Goal: Task Accomplishment & Management: Manage account settings

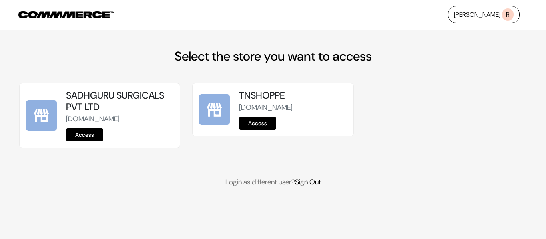
click at [88, 141] on link "Access" at bounding box center [84, 135] width 37 height 13
click at [259, 123] on link "Access" at bounding box center [257, 123] width 37 height 13
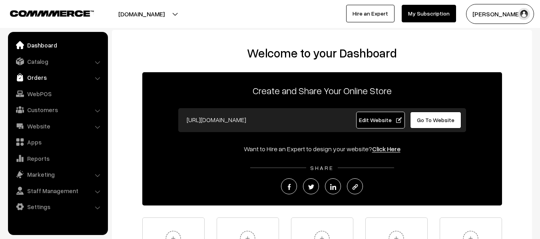
click at [47, 76] on link "Orders" at bounding box center [57, 77] width 95 height 14
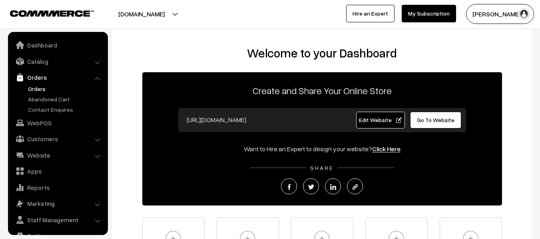
click at [45, 86] on link "Orders" at bounding box center [65, 89] width 79 height 8
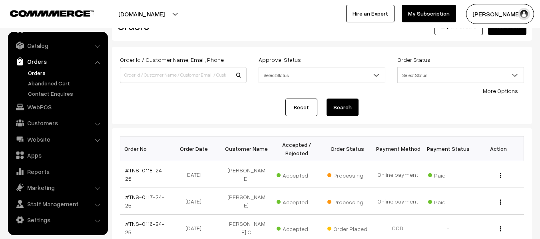
scroll to position [40, 0]
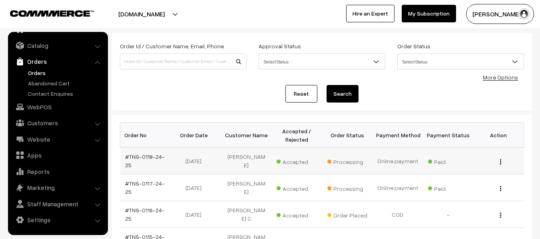
click at [501, 163] on img "button" at bounding box center [500, 161] width 1 height 5
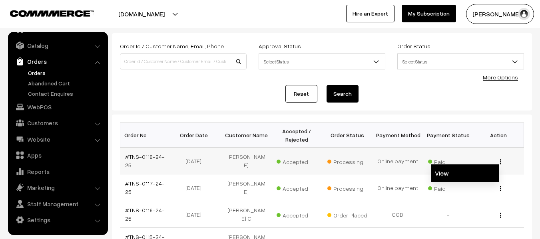
click at [477, 174] on link "View" at bounding box center [465, 174] width 68 height 18
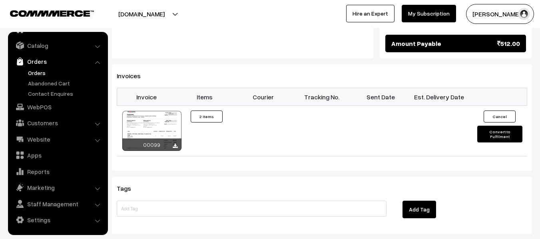
scroll to position [478, 0]
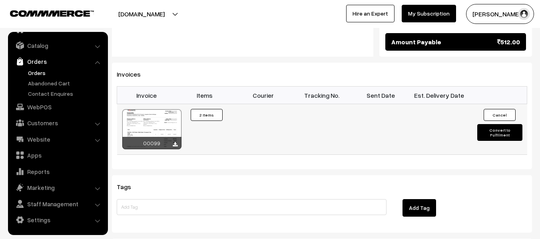
click at [157, 111] on div at bounding box center [151, 129] width 59 height 40
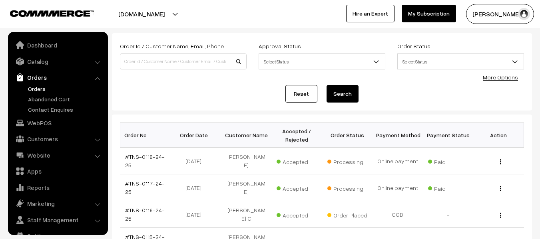
scroll to position [16, 0]
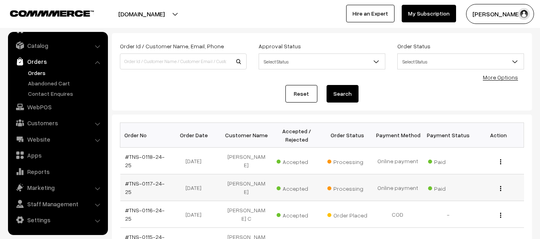
click at [500, 188] on img "button" at bounding box center [500, 188] width 1 height 5
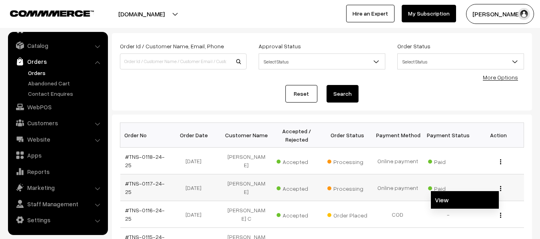
click at [481, 199] on link "View" at bounding box center [465, 200] width 68 height 18
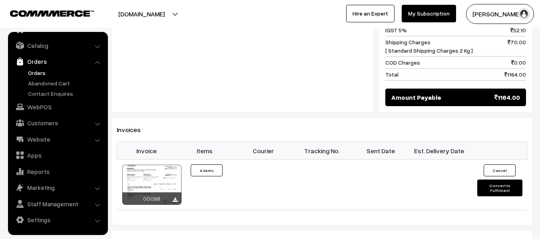
scroll to position [479, 0]
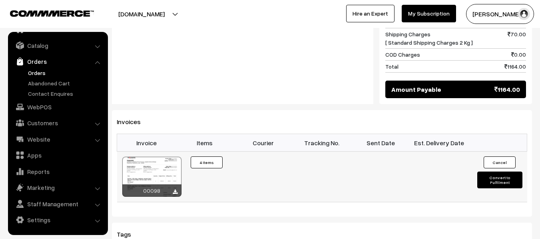
click at [155, 157] on div at bounding box center [151, 177] width 59 height 40
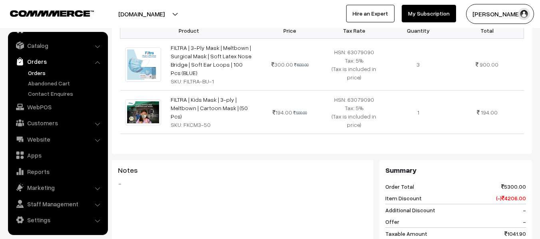
scroll to position [278, 0]
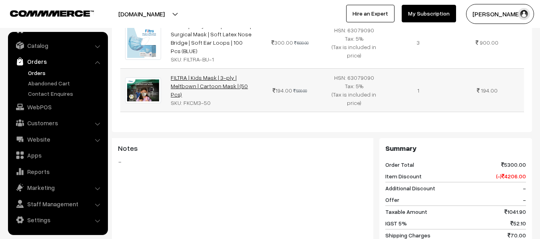
click at [195, 74] on link "FILTRA | Kids Mask | 3-ply | Meltbown | Cartoon Mask | (50 Pcs)" at bounding box center [209, 86] width 77 height 24
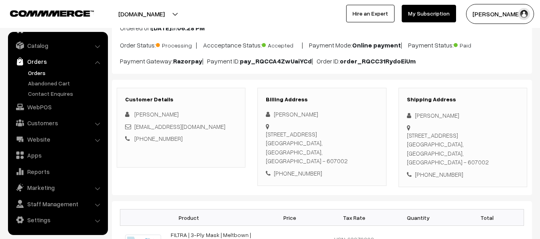
scroll to position [0, 0]
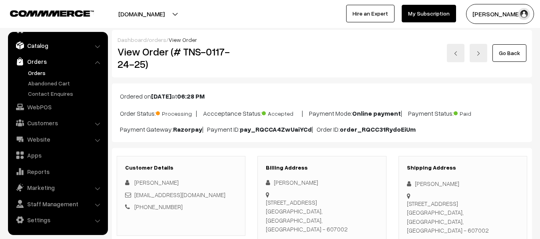
click at [30, 44] on link "Catalog" at bounding box center [57, 45] width 95 height 14
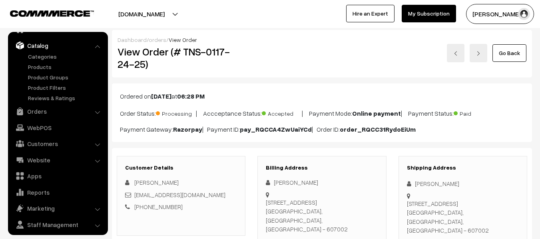
click at [521, 14] on img "button" at bounding box center [524, 14] width 12 height 12
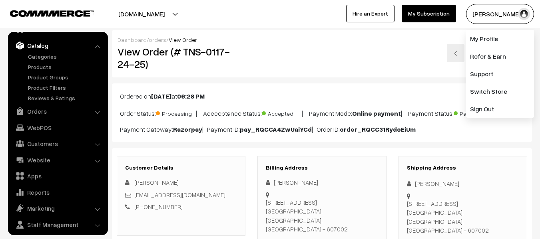
click at [366, 58] on div "Go Back" at bounding box center [392, 53] width 269 height 18
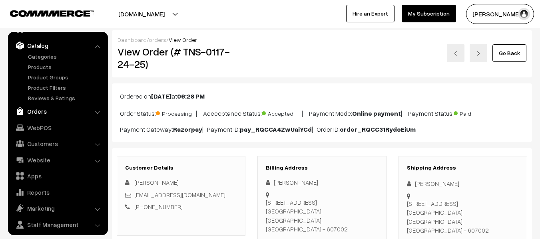
click at [35, 109] on link "Orders" at bounding box center [57, 111] width 95 height 14
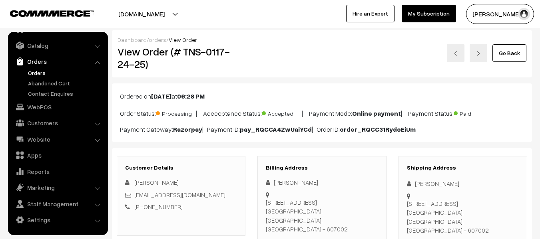
click at [42, 63] on link "Orders" at bounding box center [57, 61] width 95 height 14
click at [41, 71] on link "Orders" at bounding box center [65, 73] width 79 height 8
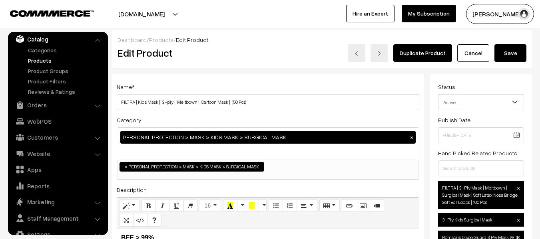
click at [43, 62] on link "Products" at bounding box center [65, 60] width 79 height 8
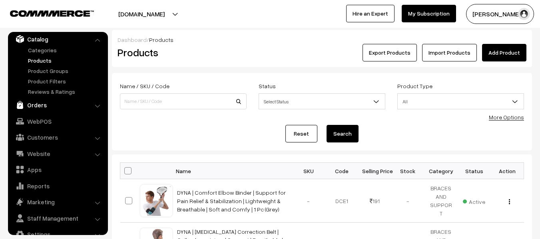
click at [54, 102] on link "Orders" at bounding box center [57, 105] width 95 height 14
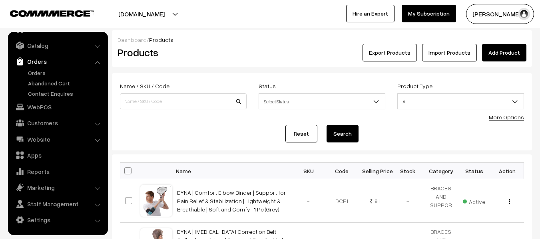
scroll to position [16, 0]
click at [40, 71] on link "Orders" at bounding box center [65, 73] width 79 height 8
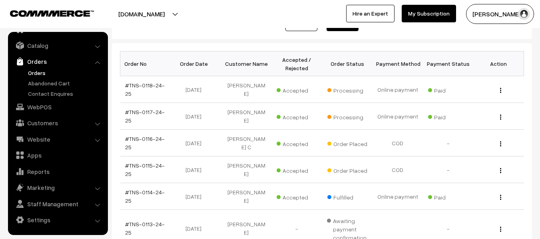
scroll to position [130, 0]
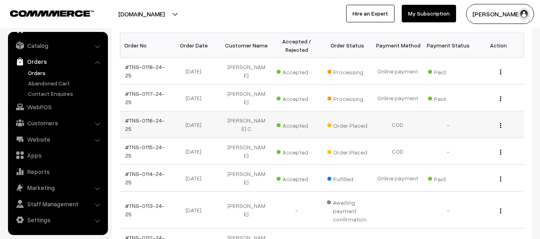
click at [501, 126] on button "button" at bounding box center [501, 125] width 2 height 6
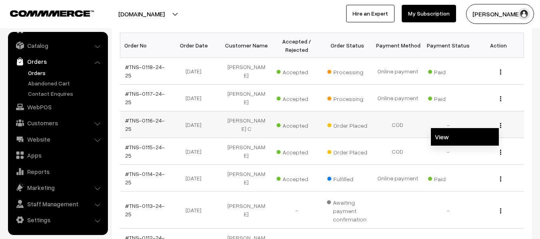
click at [451, 139] on link "View" at bounding box center [465, 137] width 68 height 18
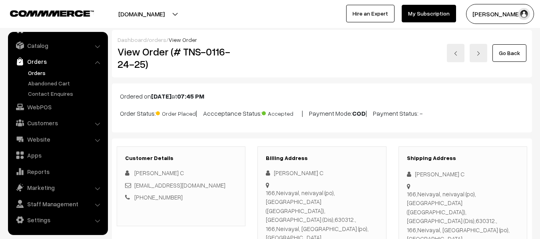
click at [41, 72] on link "Orders" at bounding box center [65, 73] width 79 height 8
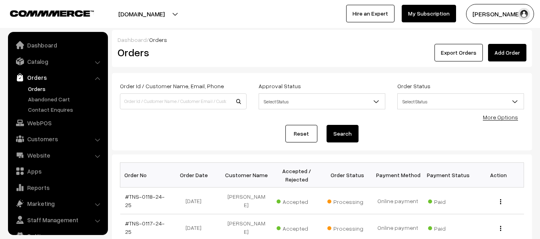
scroll to position [16, 0]
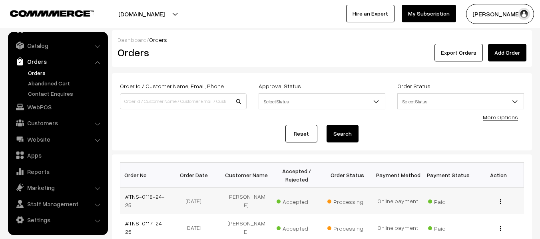
click at [500, 202] on img "button" at bounding box center [500, 201] width 1 height 5
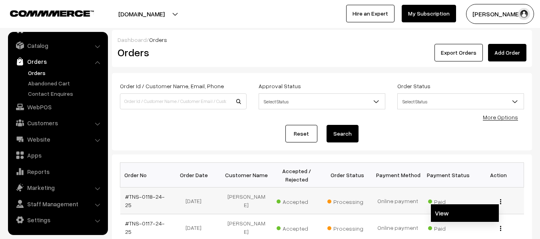
click at [458, 210] on link "View" at bounding box center [465, 214] width 68 height 18
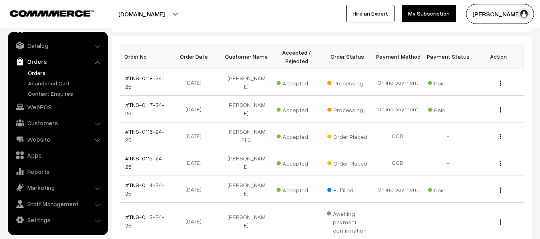
scroll to position [124, 0]
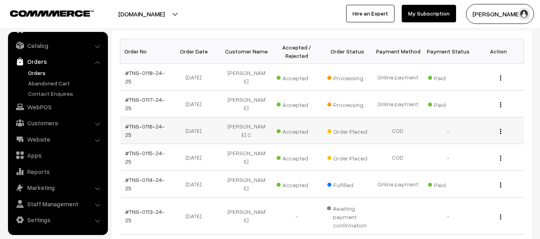
click at [285, 129] on span "Accepted" at bounding box center [297, 130] width 40 height 10
click at [347, 132] on span "Order Placed" at bounding box center [347, 130] width 40 height 10
click at [279, 134] on span "Accepted" at bounding box center [297, 130] width 40 height 10
click at [500, 134] on img "button" at bounding box center [500, 131] width 1 height 5
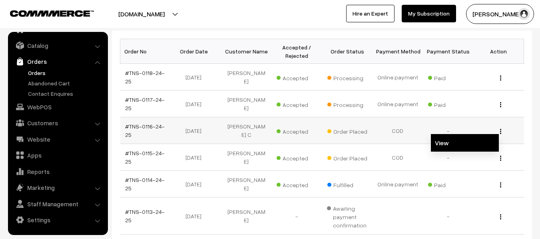
click at [460, 138] on link "View" at bounding box center [465, 143] width 68 height 18
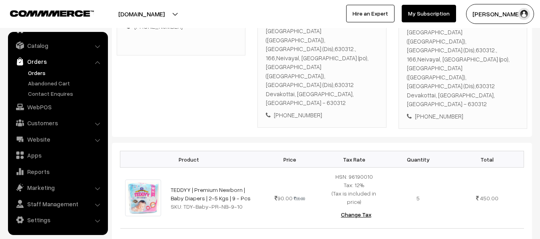
scroll to position [166, 0]
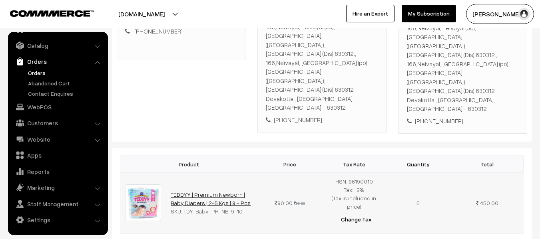
click at [219, 191] on link "TEDDYY | Premium Newborn | Baby Diapers | 2-5 Kgs | 9 - Pcs" at bounding box center [211, 198] width 80 height 15
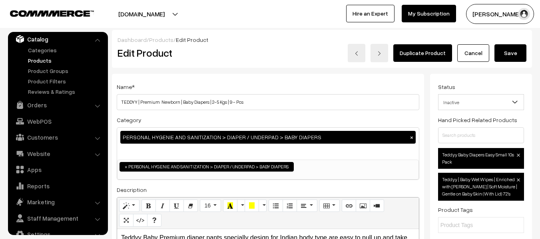
click at [36, 61] on link "Products" at bounding box center [65, 60] width 79 height 8
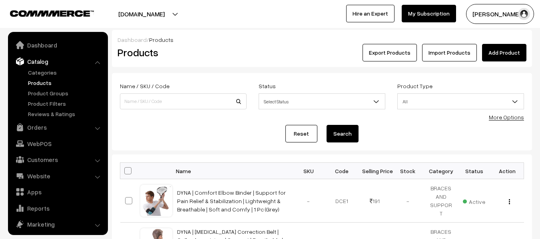
scroll to position [22, 0]
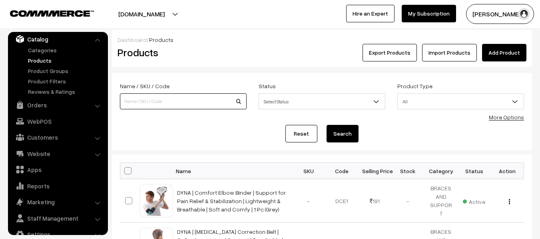
click at [151, 106] on input at bounding box center [183, 102] width 127 height 16
click at [238, 102] on input "TEDDY" at bounding box center [183, 102] width 127 height 16
click at [239, 101] on input "TEDDY" at bounding box center [183, 102] width 127 height 16
type input "TEDDY"
click at [337, 130] on button "Search" at bounding box center [343, 134] width 32 height 18
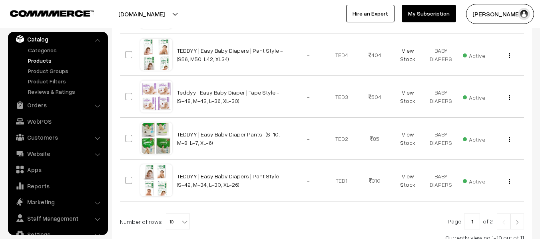
scroll to position [430, 0]
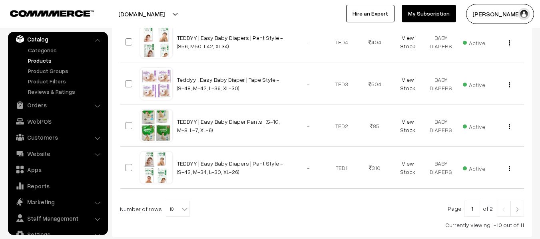
click at [514, 207] on img at bounding box center [517, 209] width 7 height 5
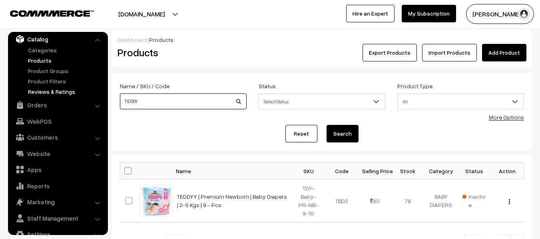
drag, startPoint x: 151, startPoint y: 104, endPoint x: 94, endPoint y: 94, distance: 57.9
click at [94, 94] on body "Thank you for showing interest. Our team will call you shortly. Close tnshoppe.…" at bounding box center [270, 161] width 540 height 323
type input "FILTRA"
click at [346, 133] on button "Search" at bounding box center [343, 134] width 32 height 18
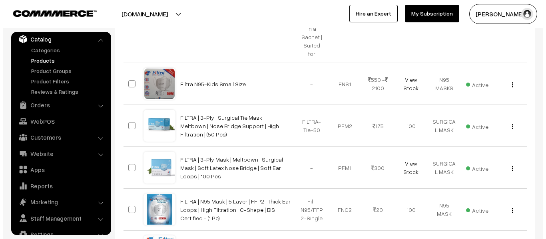
scroll to position [391, 0]
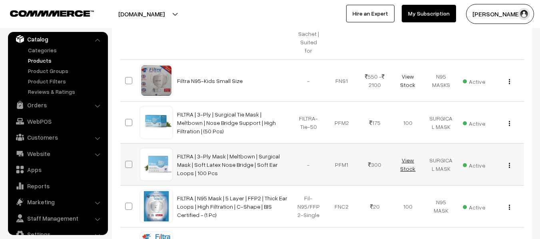
click at [409, 157] on link "View Stock" at bounding box center [407, 164] width 15 height 15
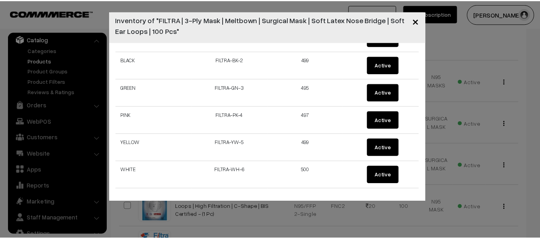
scroll to position [0, 0]
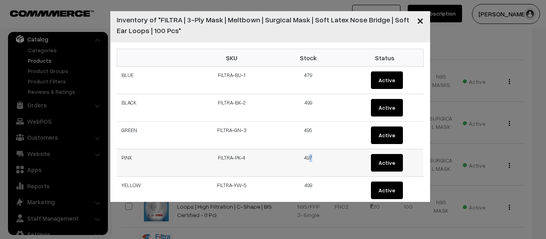
drag, startPoint x: 307, startPoint y: 170, endPoint x: 306, endPoint y: 175, distance: 4.8
click at [307, 174] on td "497" at bounding box center [308, 163] width 77 height 28
click at [418, 19] on span "×" at bounding box center [420, 20] width 7 height 15
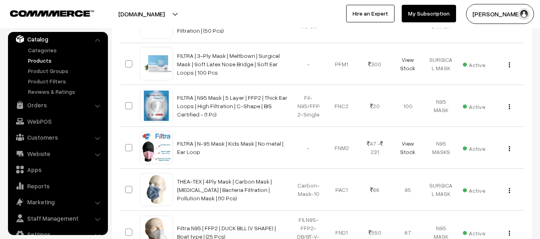
scroll to position [495, 0]
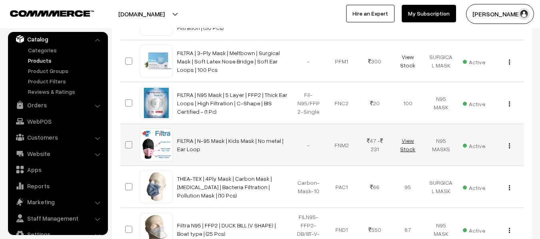
click at [406, 137] on link "View Stock" at bounding box center [407, 144] width 15 height 15
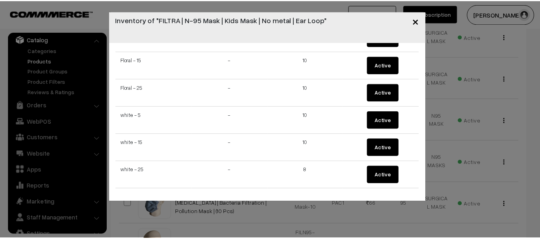
scroll to position [0, 0]
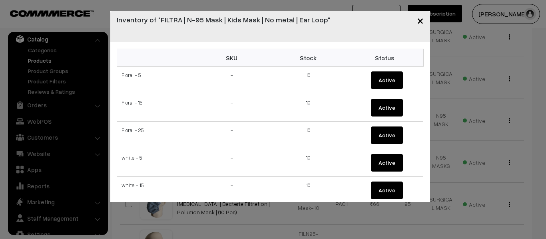
click at [418, 20] on span "×" at bounding box center [420, 20] width 7 height 15
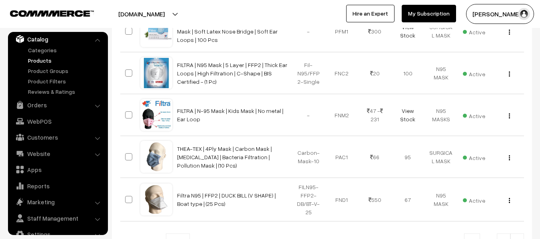
scroll to position [541, 0]
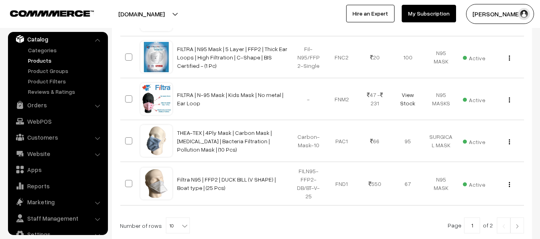
click at [516, 224] on img at bounding box center [517, 226] width 7 height 5
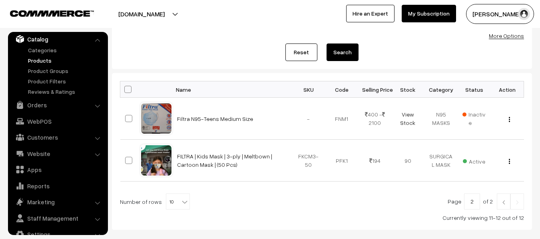
scroll to position [59, 0]
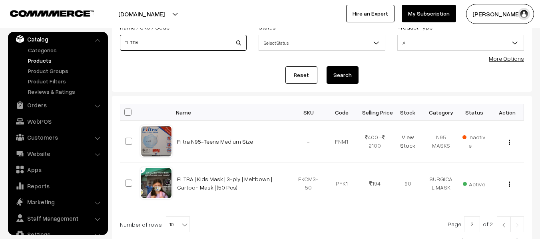
drag, startPoint x: 151, startPoint y: 42, endPoint x: 100, endPoint y: 35, distance: 51.3
click at [100, 35] on body "Thank you for showing interest. Our team will call you shortly. Close [DOMAIN_N…" at bounding box center [270, 123] width 540 height 364
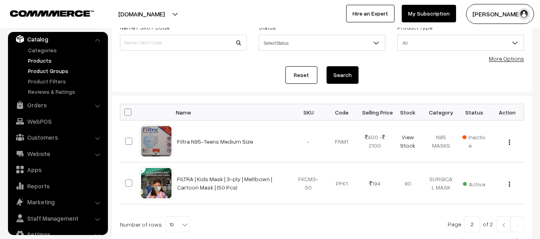
click at [44, 69] on link "Product Groups" at bounding box center [65, 71] width 79 height 8
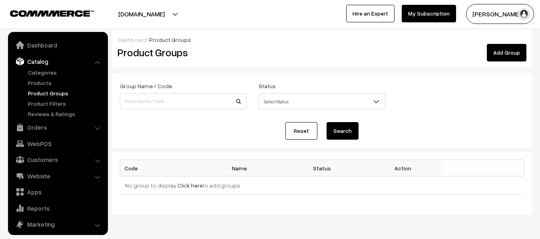
scroll to position [22, 0]
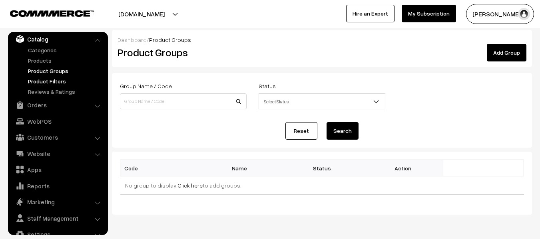
click at [45, 81] on link "Product Filters" at bounding box center [65, 81] width 79 height 8
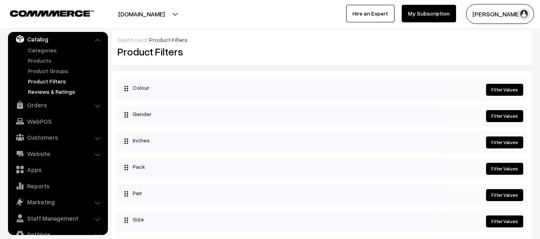
click at [41, 93] on link "Reviews & Ratings" at bounding box center [65, 92] width 79 height 8
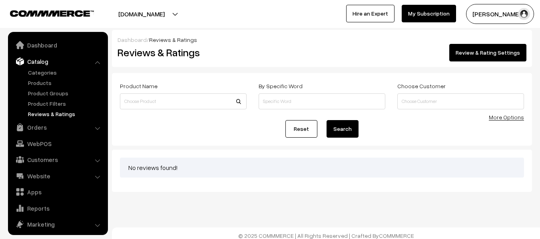
scroll to position [22, 0]
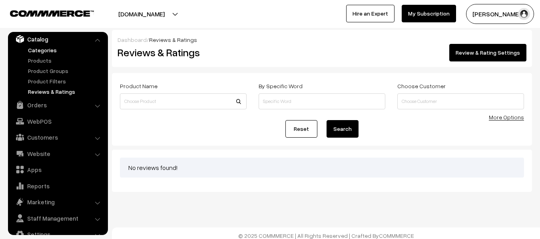
click at [44, 53] on link "Categories" at bounding box center [65, 50] width 79 height 8
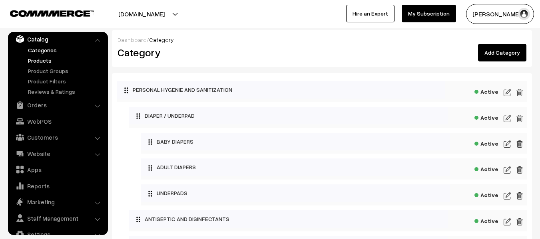
click at [37, 59] on link "Products" at bounding box center [65, 60] width 79 height 8
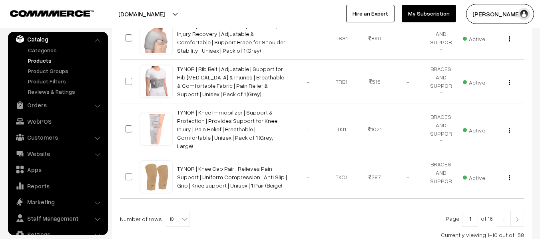
scroll to position [451, 0]
click at [519, 216] on img at bounding box center [517, 218] width 7 height 5
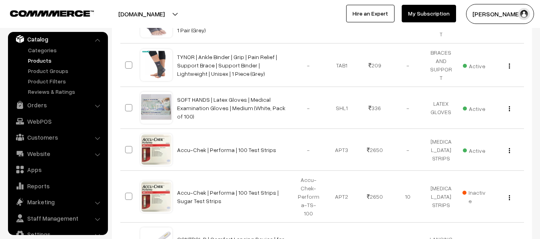
scroll to position [279, 0]
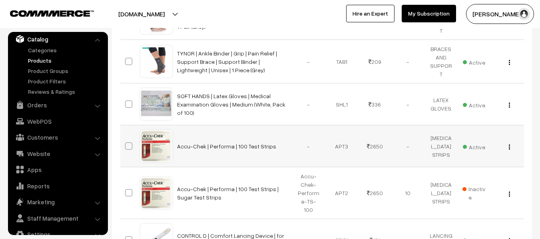
click at [509, 145] on img "button" at bounding box center [509, 147] width 1 height 5
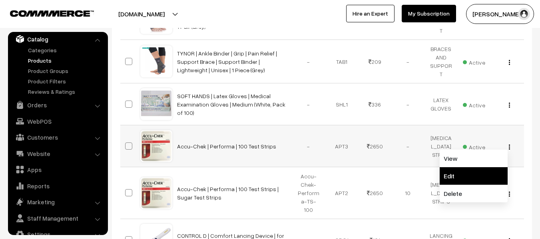
click at [457, 167] on link "Edit" at bounding box center [474, 176] width 68 height 18
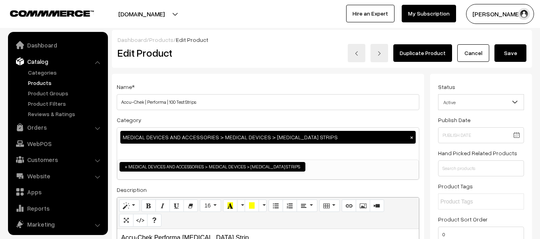
scroll to position [22, 0]
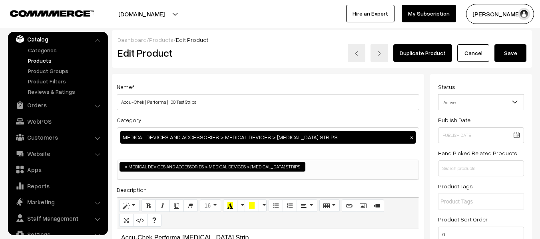
click at [503, 102] on span "Active" at bounding box center [480, 103] width 85 height 14
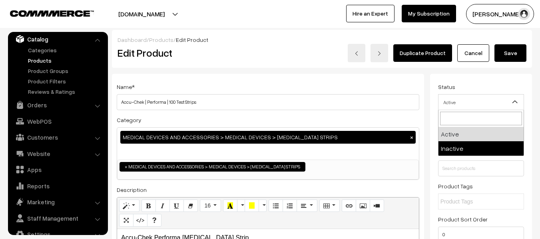
select select "2"
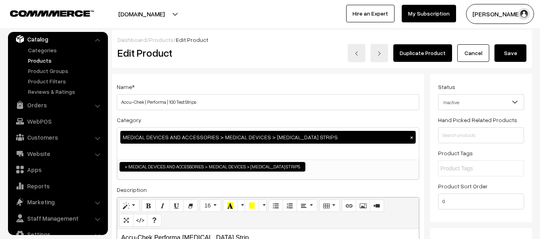
click at [512, 51] on button "Save" at bounding box center [510, 53] width 32 height 18
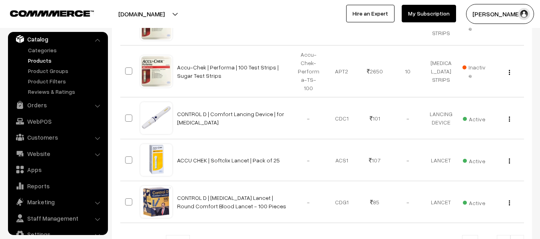
scroll to position [403, 0]
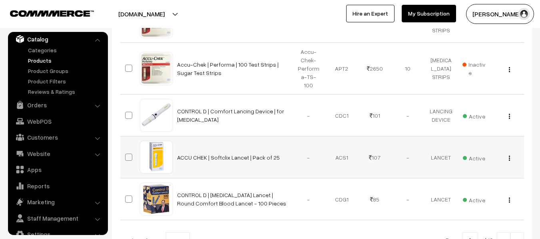
click at [510, 156] on img "button" at bounding box center [509, 158] width 1 height 5
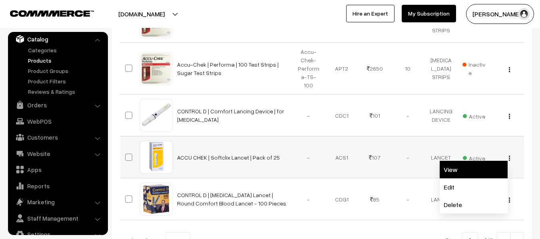
click at [460, 161] on link "View" at bounding box center [474, 170] width 68 height 18
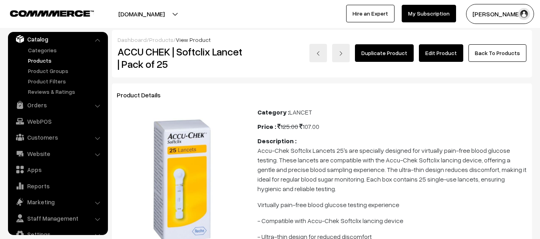
click at [441, 56] on link "Edit Product" at bounding box center [441, 53] width 44 height 18
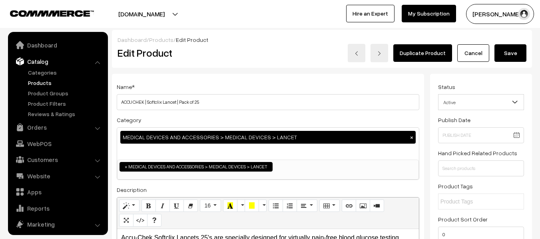
scroll to position [22, 0]
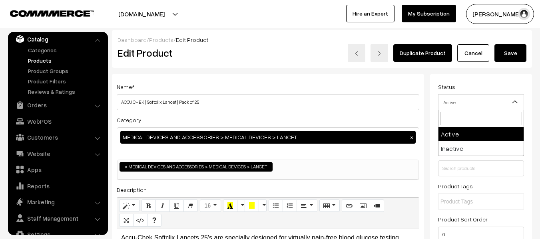
click at [458, 104] on span "Active" at bounding box center [480, 103] width 85 height 14
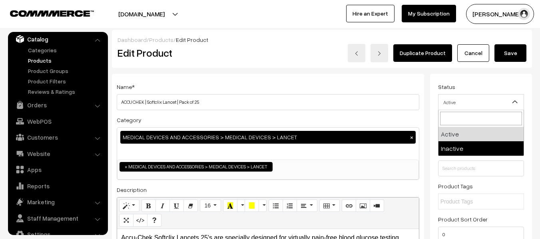
select select "2"
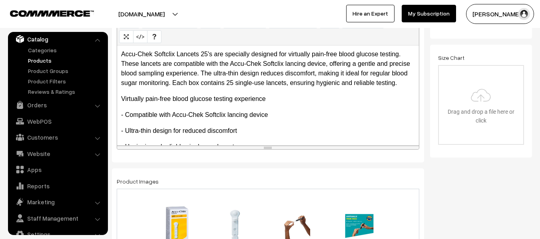
scroll to position [0, 0]
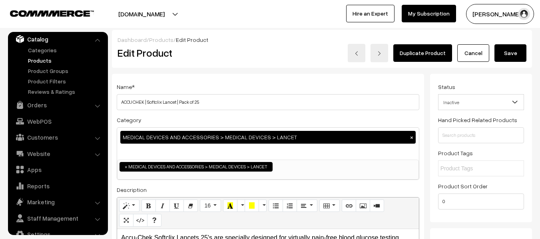
click at [505, 53] on button "Save" at bounding box center [510, 53] width 32 height 18
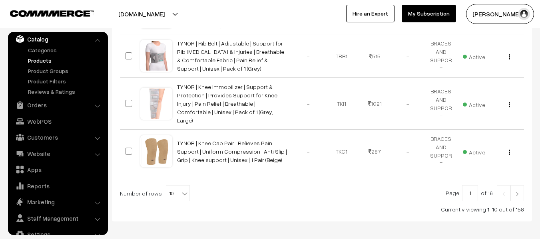
scroll to position [476, 0]
click at [516, 191] on img at bounding box center [517, 193] width 7 height 5
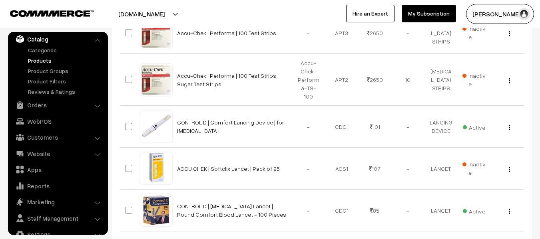
scroll to position [413, 0]
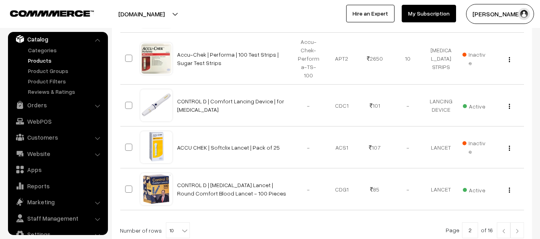
click at [518, 229] on img at bounding box center [517, 231] width 7 height 5
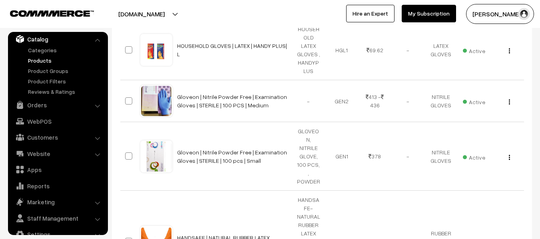
scroll to position [476, 0]
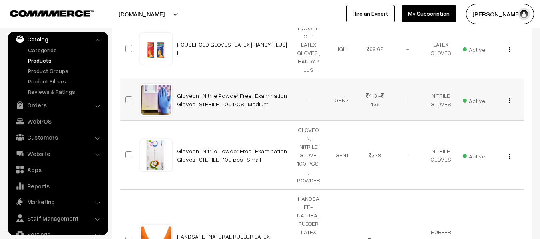
click at [508, 100] on button "button" at bounding box center [509, 101] width 2 height 6
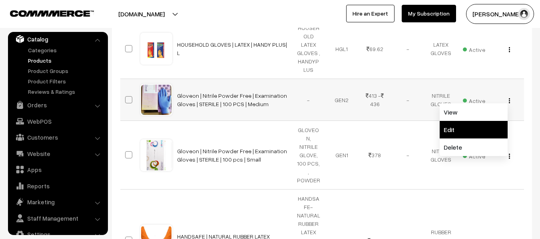
click at [460, 125] on link "Edit" at bounding box center [474, 130] width 68 height 18
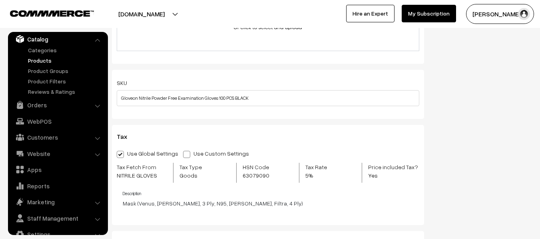
scroll to position [522, 0]
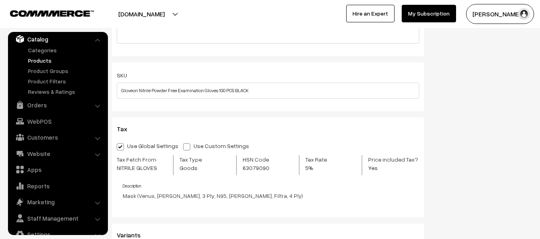
click at [125, 167] on span "NITRILE GLOVES" at bounding box center [142, 168] width 50 height 8
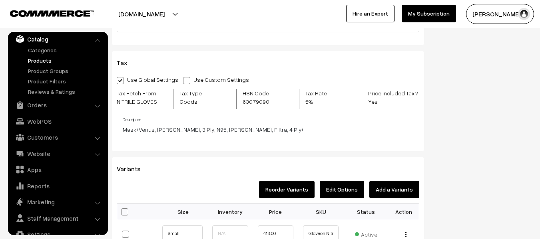
scroll to position [553, 0]
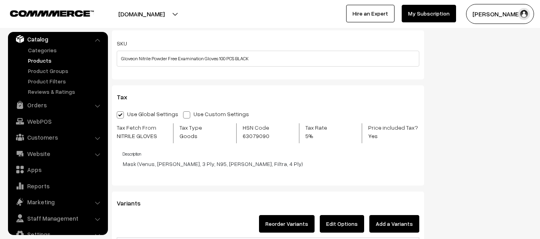
click at [140, 166] on p "Mask (Venus, [PERSON_NAME], 3 Ply, N95, [PERSON_NAME], Filtra, 4 Ply)" at bounding box center [271, 164] width 297 height 8
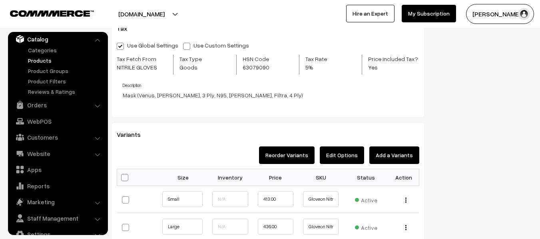
scroll to position [625, 0]
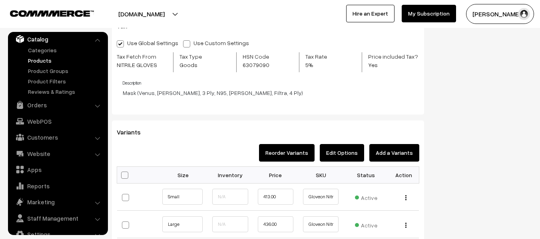
click at [349, 156] on button "Edit Options" at bounding box center [342, 153] width 44 height 18
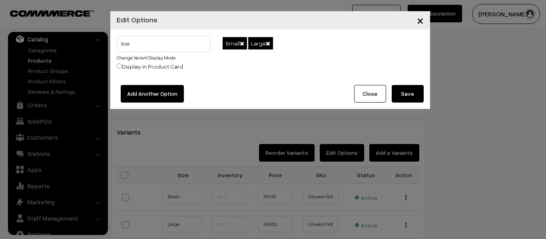
click at [420, 23] on span "×" at bounding box center [420, 20] width 7 height 15
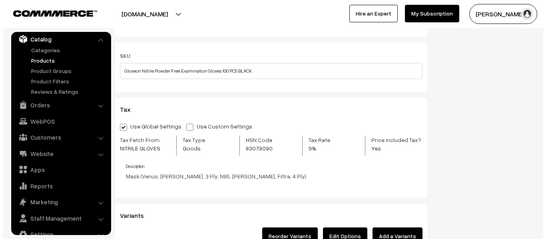
scroll to position [551, 0]
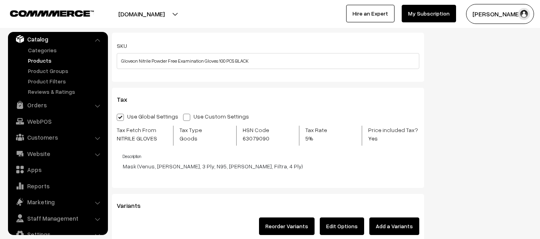
click at [123, 98] on span "Tax" at bounding box center [127, 100] width 20 height 8
click at [183, 116] on span at bounding box center [186, 117] width 7 height 7
click at [183, 116] on input "Use Custom Settings" at bounding box center [185, 115] width 5 height 5
radio input "true"
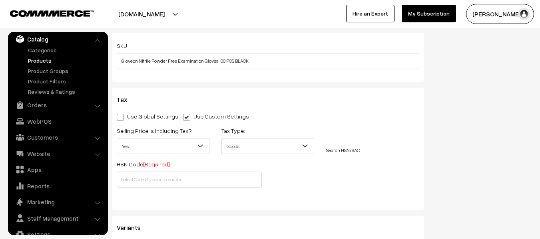
click at [345, 151] on link "Search HSN/SAC" at bounding box center [343, 150] width 34 height 6
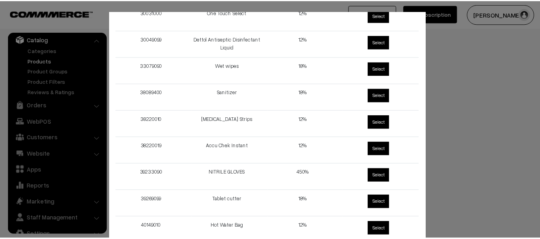
scroll to position [314, 0]
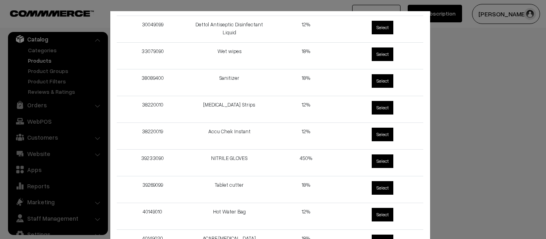
click at [374, 162] on span "Select" at bounding box center [383, 162] width 22 height 14
click at [373, 156] on input "Select" at bounding box center [370, 153] width 5 height 5
radio input "true"
type input "39233090"
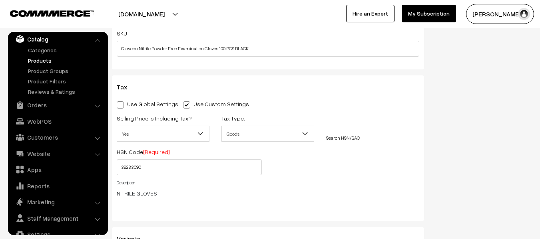
scroll to position [559, 0]
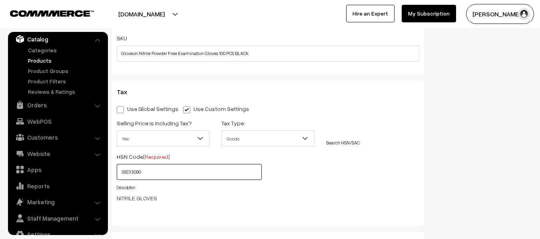
click at [135, 173] on input "39233090" at bounding box center [189, 172] width 145 height 16
drag, startPoint x: 135, startPoint y: 173, endPoint x: 262, endPoint y: 190, distance: 128.3
click at [285, 190] on h4 "Description" at bounding box center [268, 187] width 303 height 5
click at [153, 156] on span "[Required]" at bounding box center [156, 156] width 27 height 7
click at [121, 111] on span at bounding box center [120, 109] width 7 height 7
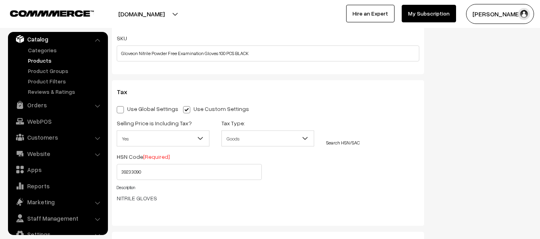
click at [121, 111] on input "Use Global Settings" at bounding box center [119, 108] width 5 height 5
radio input "true"
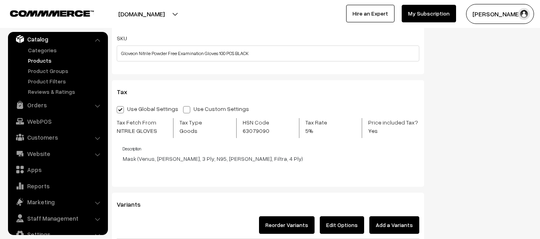
click at [339, 225] on button "Edit Options" at bounding box center [342, 226] width 44 height 18
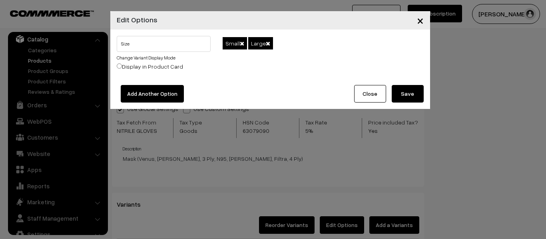
click at [418, 20] on span "×" at bounding box center [420, 20] width 7 height 15
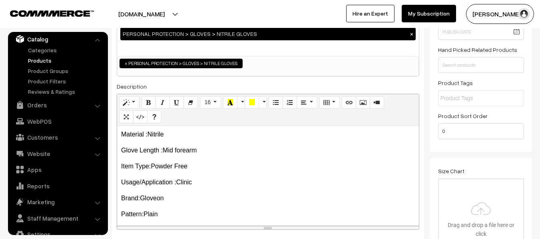
scroll to position [49, 0]
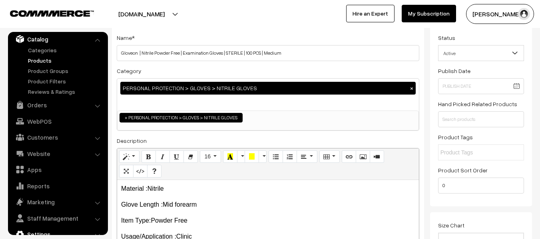
click at [48, 233] on link "Settings" at bounding box center [57, 234] width 95 height 14
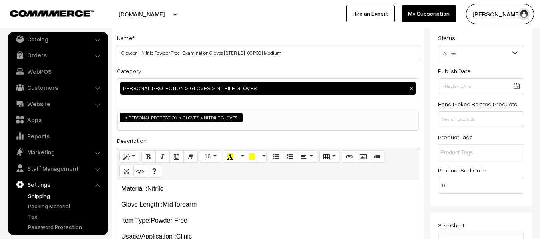
click at [39, 195] on link "Shipping" at bounding box center [65, 196] width 79 height 8
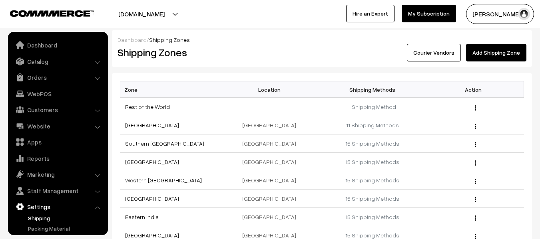
scroll to position [47, 0]
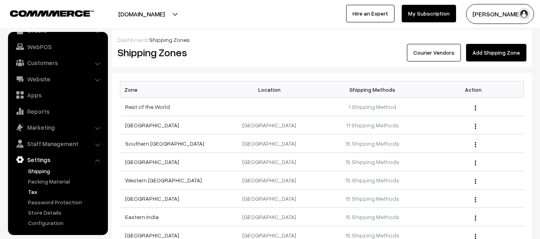
click at [34, 191] on link "Tax" at bounding box center [65, 192] width 79 height 8
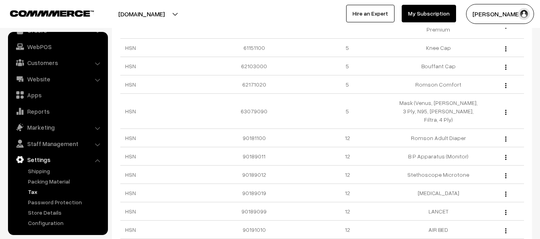
scroll to position [462, 0]
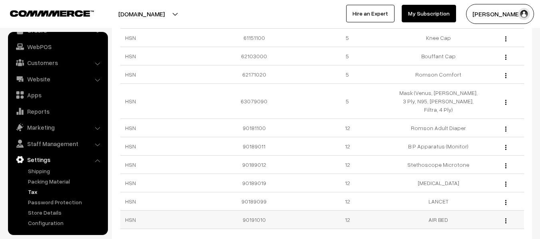
click at [505, 218] on button "button" at bounding box center [506, 221] width 2 height 6
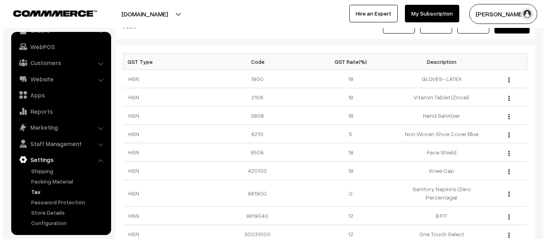
scroll to position [0, 0]
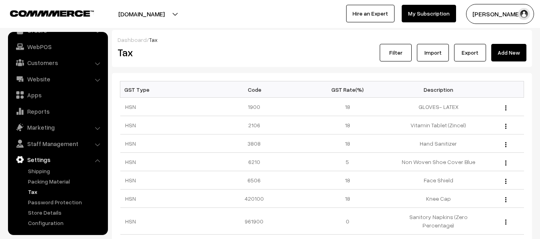
click at [512, 50] on link "Add New" at bounding box center [508, 53] width 35 height 18
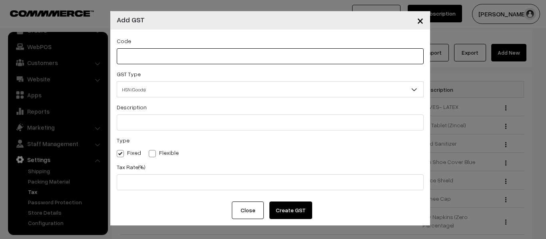
click at [135, 58] on input "text" at bounding box center [270, 56] width 307 height 16
type input "40159030"
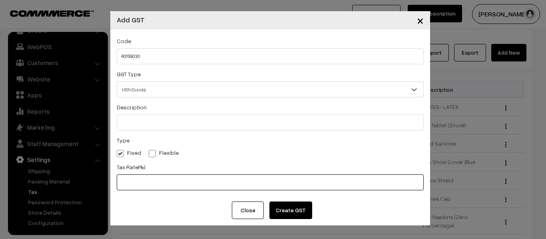
click at [138, 181] on input "text" at bounding box center [270, 183] width 307 height 16
type input "18"
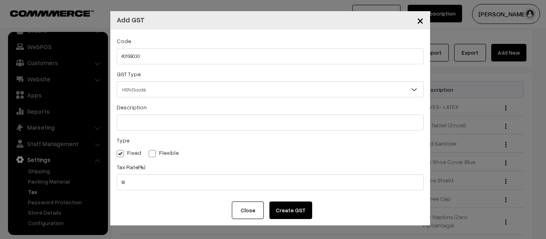
click at [171, 163] on div "Tax Rate(%) 18" at bounding box center [270, 176] width 307 height 28
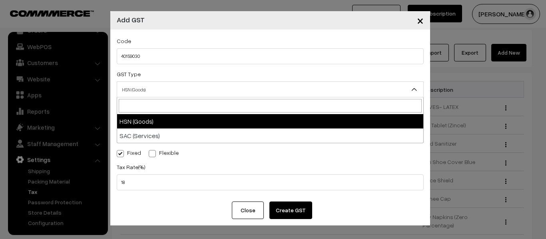
click at [135, 90] on span "HSN (Goods)" at bounding box center [270, 90] width 306 height 14
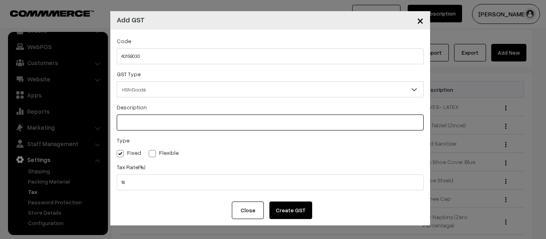
click at [135, 125] on input "text" at bounding box center [270, 123] width 307 height 16
type input "NITRILE & INDUSTRIAL GLOVES"
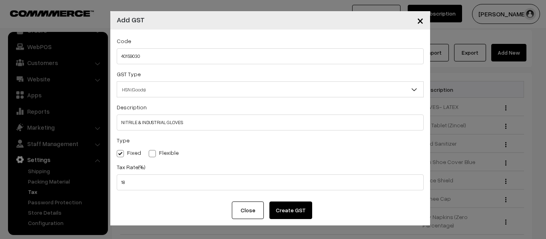
click at [283, 215] on button "Create GST" at bounding box center [290, 211] width 43 height 18
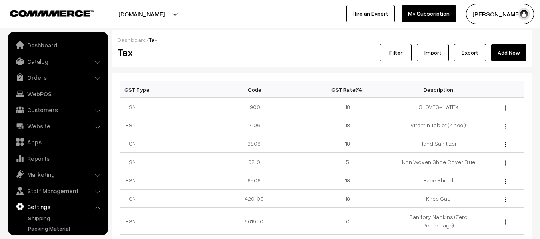
scroll to position [47, 0]
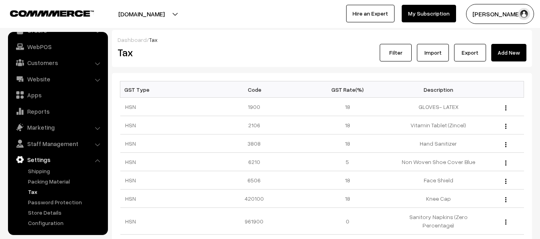
click at [96, 158] on link "Settings" at bounding box center [57, 160] width 95 height 14
click at [96, 160] on li "Settings Shipping" at bounding box center [58, 190] width 96 height 75
click at [98, 162] on li "Settings Shipping" at bounding box center [58, 190] width 96 height 75
click at [46, 59] on link "Customers" at bounding box center [57, 63] width 95 height 14
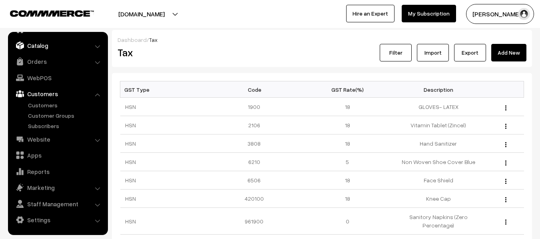
click at [52, 46] on link "Catalog" at bounding box center [57, 45] width 95 height 14
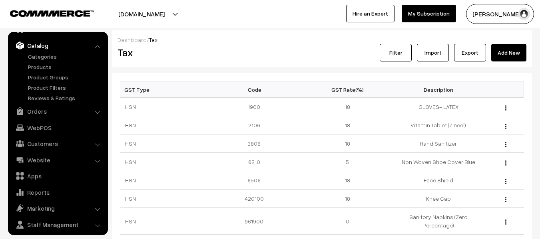
click at [178, 48] on h2 "Tax" at bounding box center [216, 52] width 199 height 12
click at [107, 93] on ul "Dashboard Catalog" at bounding box center [58, 133] width 100 height 203
drag, startPoint x: 106, startPoint y: 89, endPoint x: 106, endPoint y: 54, distance: 35.2
click at [106, 54] on ul "Dashboard Catalog" at bounding box center [58, 133] width 100 height 203
drag, startPoint x: 111, startPoint y: 70, endPoint x: 109, endPoint y: 42, distance: 27.6
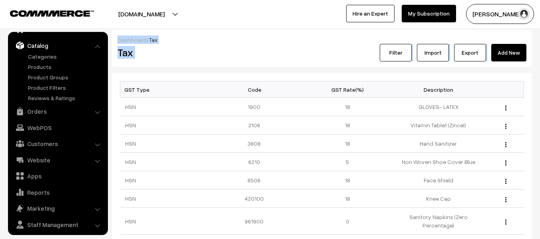
click at [34, 44] on link "Catalog" at bounding box center [57, 45] width 95 height 14
click at [32, 34] on link "Dashboard" at bounding box center [57, 29] width 95 height 14
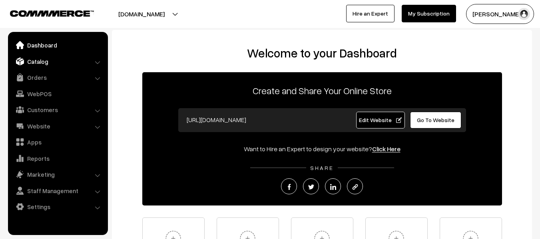
click at [39, 62] on link "Catalog" at bounding box center [57, 61] width 95 height 14
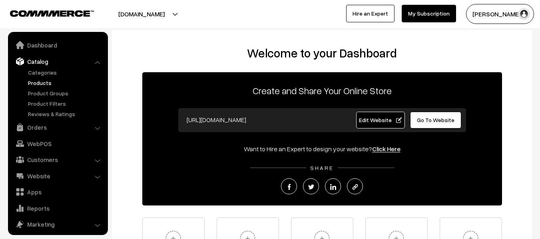
click at [40, 83] on link "Products" at bounding box center [65, 83] width 79 height 8
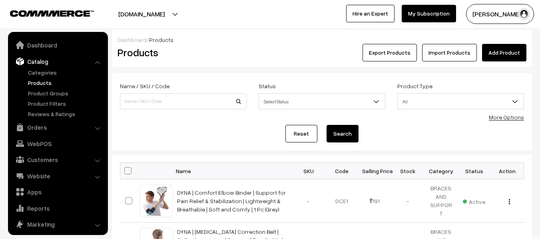
scroll to position [22, 0]
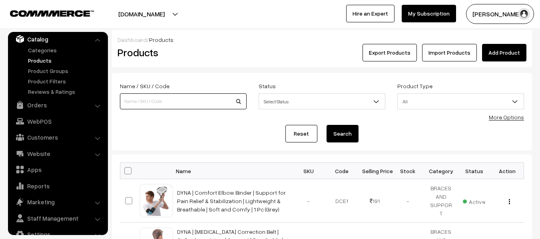
click at [141, 96] on input at bounding box center [183, 102] width 127 height 16
type input "NITRILE"
click at [338, 136] on button "Search" at bounding box center [343, 134] width 32 height 18
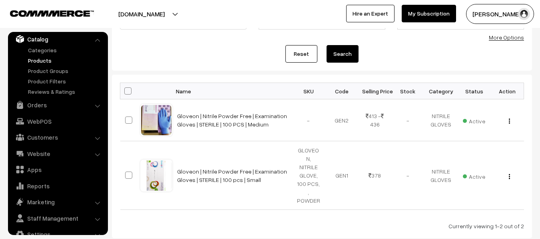
scroll to position [82, 0]
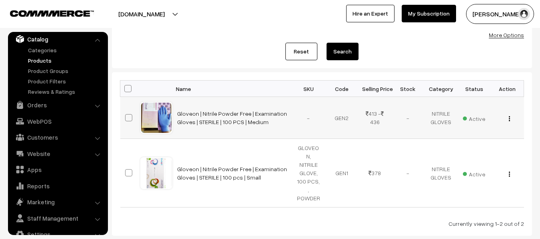
click at [509, 119] on img "button" at bounding box center [509, 118] width 1 height 5
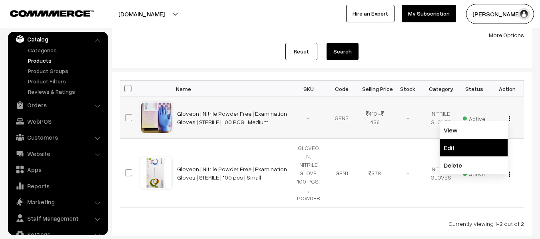
click at [463, 146] on link "Edit" at bounding box center [474, 148] width 68 height 18
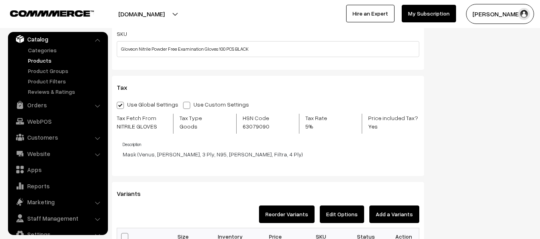
scroll to position [580, 0]
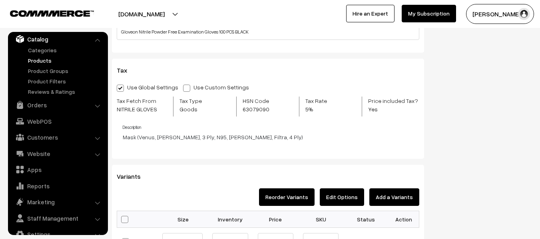
click at [119, 89] on span at bounding box center [120, 88] width 7 height 7
click at [119, 89] on input "Use Global Settings" at bounding box center [119, 86] width 5 height 5
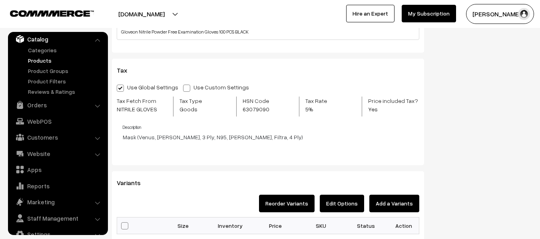
click at [183, 91] on span at bounding box center [186, 88] width 7 height 7
click at [183, 90] on input "Use Custom Settings" at bounding box center [185, 86] width 5 height 5
radio input "true"
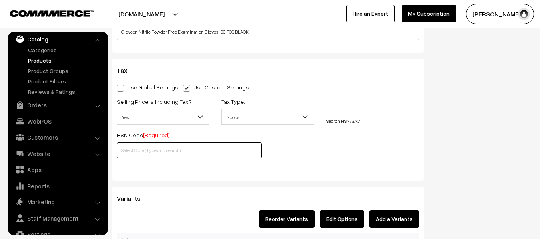
click at [166, 153] on input "text" at bounding box center [189, 151] width 145 height 16
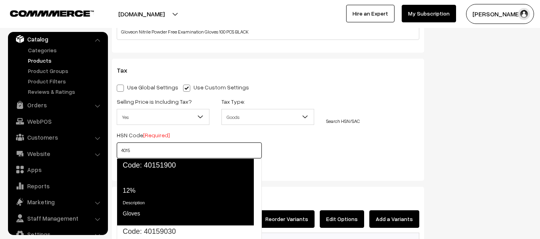
scroll to position [33, 0]
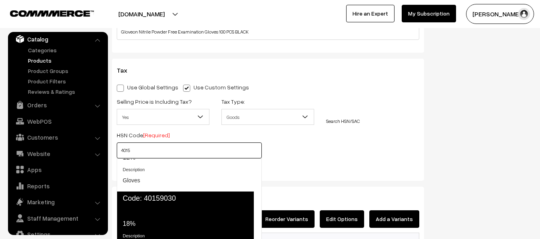
click at [153, 226] on div "Tax Rate 18%" at bounding box center [185, 218] width 124 height 22
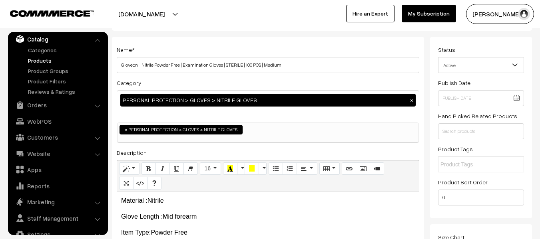
scroll to position [0, 0]
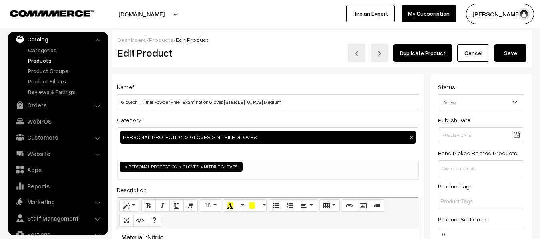
type input "40159030"
click at [508, 52] on button "Save" at bounding box center [510, 53] width 32 height 18
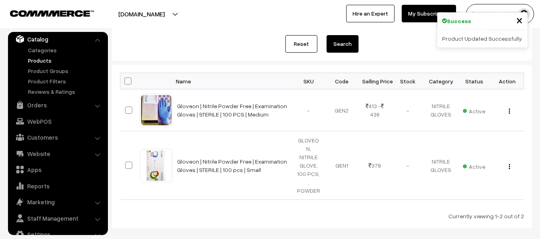
scroll to position [91, 0]
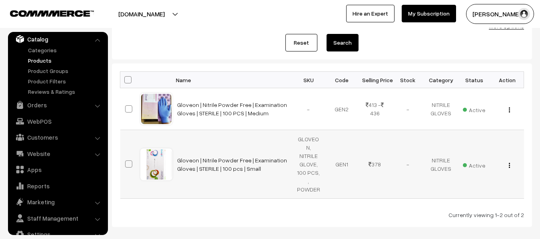
click at [509, 163] on img "button" at bounding box center [509, 165] width 1 height 5
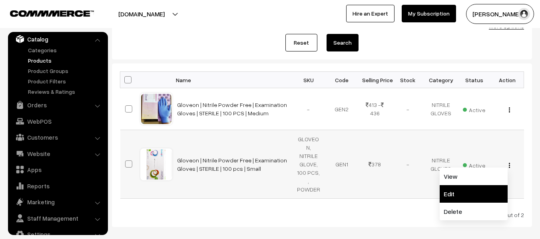
click at [461, 185] on link "Edit" at bounding box center [474, 194] width 68 height 18
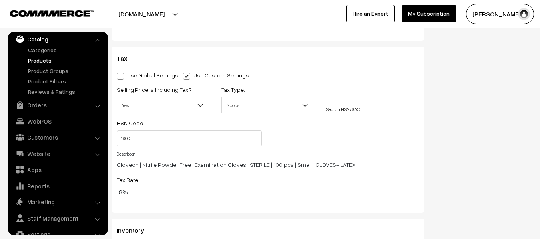
scroll to position [792, 0]
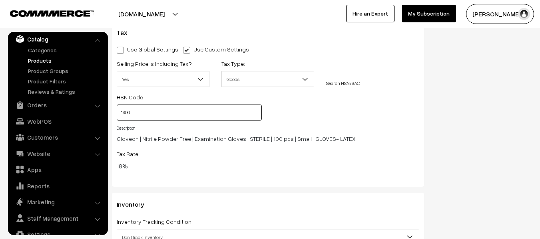
click at [141, 111] on input "1900" at bounding box center [189, 113] width 145 height 16
type input "1"
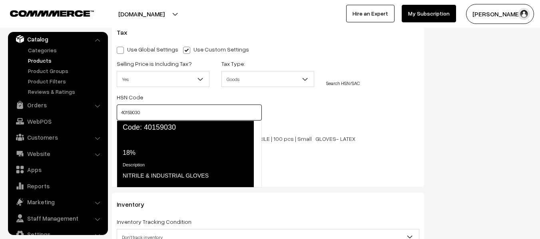
click at [151, 131] on span "Code: 40159030" at bounding box center [185, 128] width 137 height 14
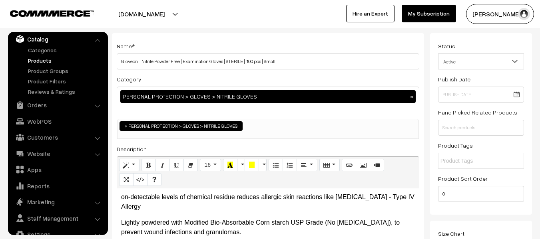
scroll to position [0, 0]
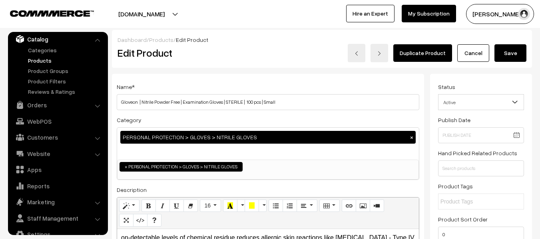
type input "40159030"
click at [511, 54] on button "Save" at bounding box center [510, 53] width 32 height 18
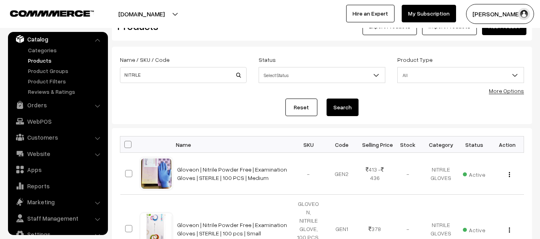
scroll to position [11, 0]
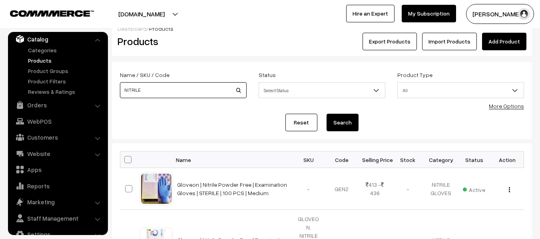
drag, startPoint x: 150, startPoint y: 91, endPoint x: 109, endPoint y: 86, distance: 41.1
click at [109, 86] on div "Dashboard / Products Products Export Products Import Products Add Product Name …" at bounding box center [270, 163] width 540 height 289
type input "GLOVES"
click at [340, 121] on button "Search" at bounding box center [343, 123] width 32 height 18
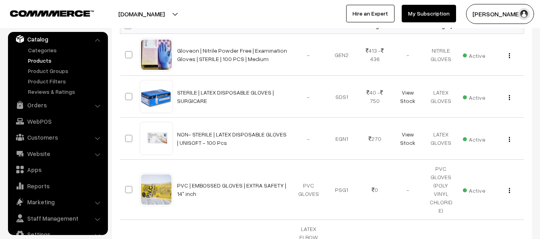
scroll to position [164, 0]
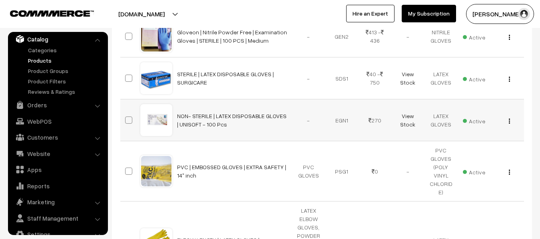
click at [509, 122] on img "button" at bounding box center [509, 121] width 1 height 5
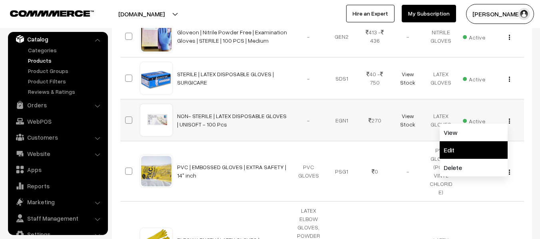
click at [465, 147] on link "Edit" at bounding box center [474, 150] width 68 height 18
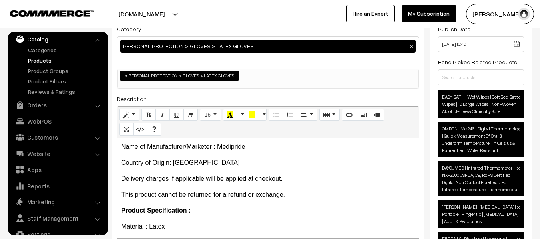
scroll to position [47, 0]
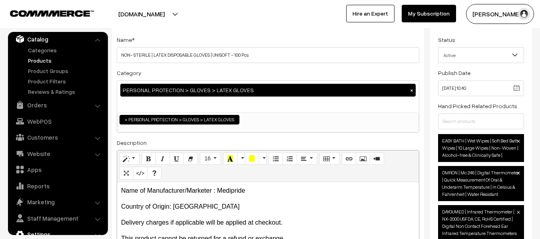
click at [44, 230] on link "Settings" at bounding box center [57, 234] width 95 height 14
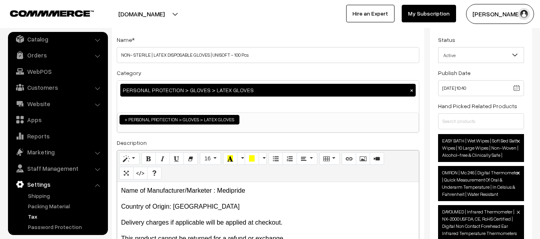
click at [33, 219] on link "Tax" at bounding box center [65, 217] width 79 height 8
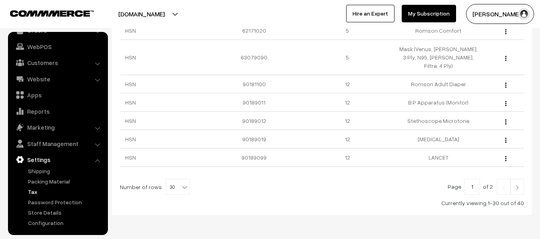
scroll to position [526, 0]
click at [517, 184] on img at bounding box center [517, 186] width 7 height 5
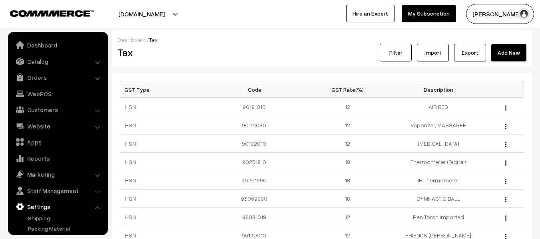
scroll to position [47, 0]
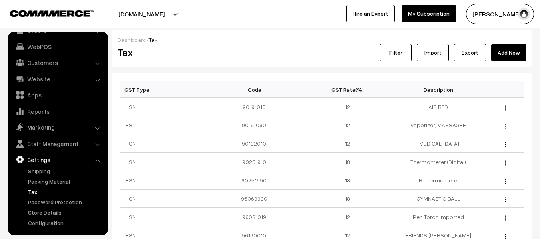
click at [431, 55] on link "Import" at bounding box center [433, 53] width 32 height 18
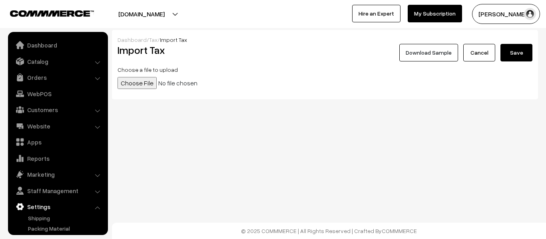
scroll to position [47, 0]
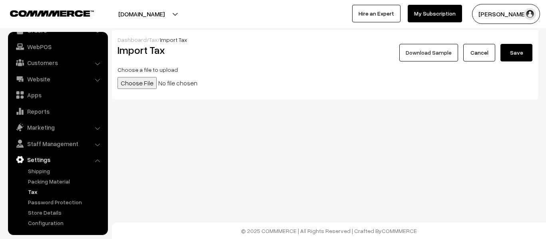
click at [480, 53] on link "Cancel" at bounding box center [479, 53] width 32 height 18
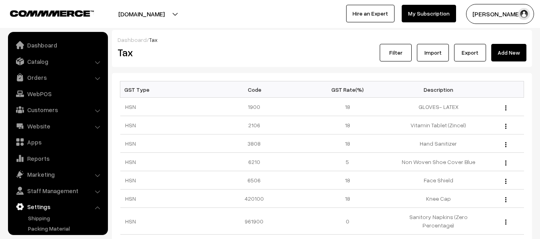
scroll to position [47, 0]
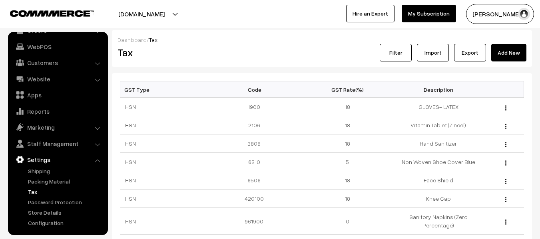
click at [470, 51] on link "Export" at bounding box center [470, 53] width 32 height 18
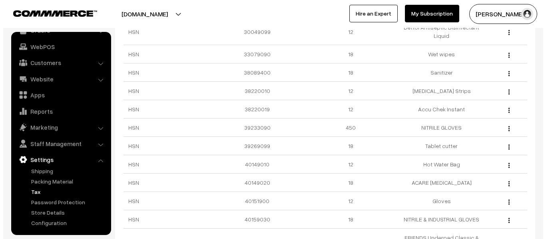
scroll to position [269, 0]
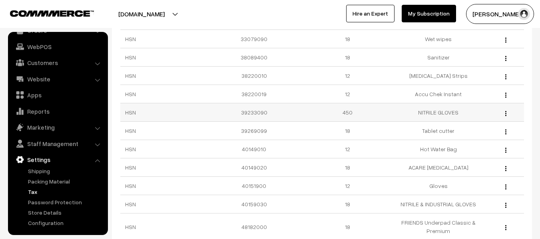
click at [507, 115] on div "Edit Delete" at bounding box center [504, 112] width 30 height 8
click at [504, 114] on div "Edit Delete" at bounding box center [504, 112] width 30 height 8
click at [505, 114] on button "button" at bounding box center [506, 113] width 2 height 6
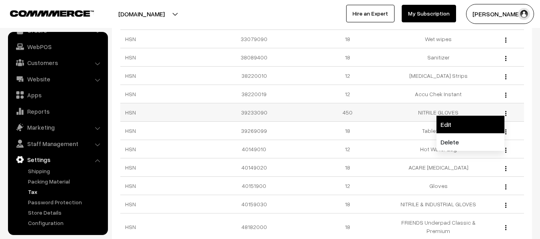
click at [451, 124] on link "Edit" at bounding box center [470, 125] width 68 height 18
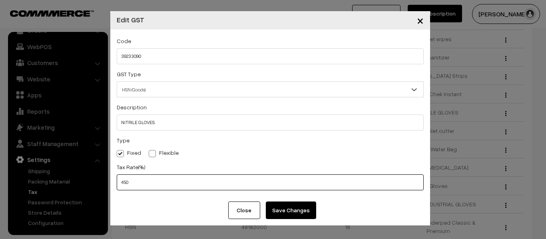
click at [132, 185] on input "450" at bounding box center [270, 183] width 307 height 16
type input "4"
type input "18"
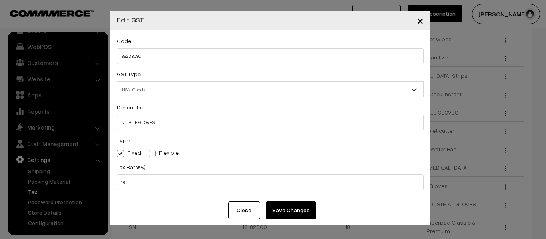
click at [293, 208] on button "Save Changes" at bounding box center [291, 211] width 50 height 18
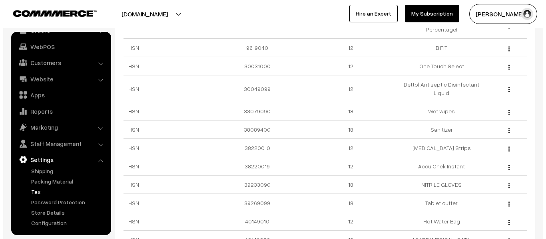
scroll to position [199, 0]
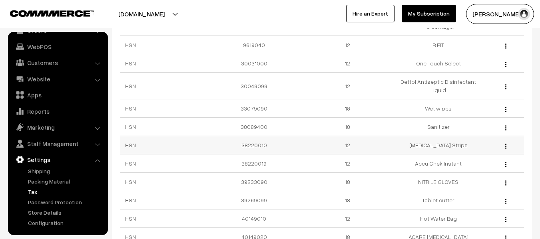
click at [506, 147] on img "button" at bounding box center [505, 146] width 1 height 5
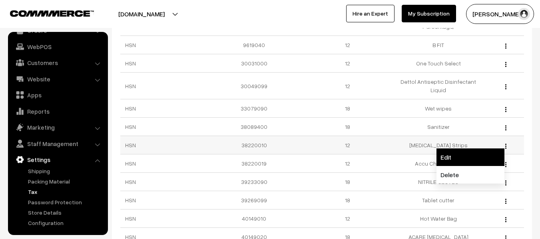
click at [475, 156] on link "Edit" at bounding box center [470, 158] width 68 height 18
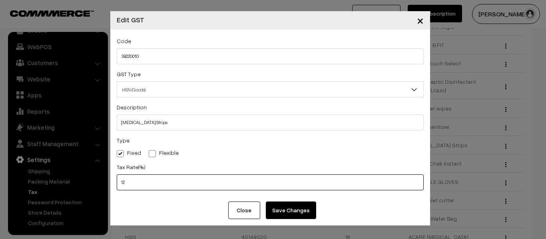
drag, startPoint x: 128, startPoint y: 183, endPoint x: 120, endPoint y: 185, distance: 7.9
click at [120, 185] on input "12" at bounding box center [270, 183] width 307 height 16
type input "5"
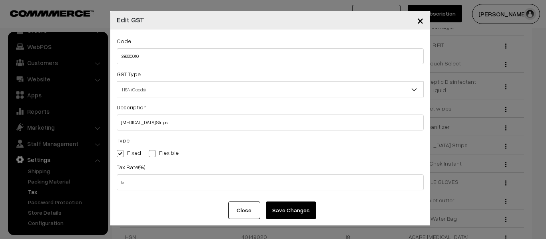
click at [287, 215] on button "Save Changes" at bounding box center [291, 211] width 50 height 18
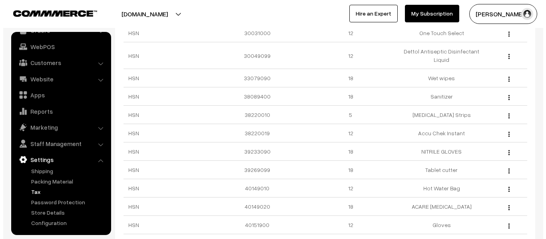
scroll to position [228, 0]
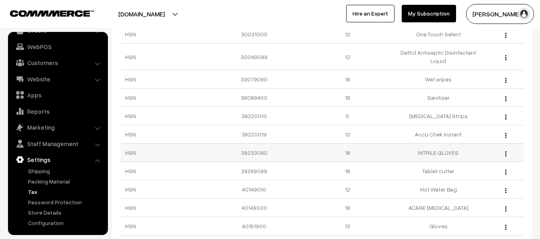
click at [505, 155] on img "button" at bounding box center [505, 153] width 1 height 5
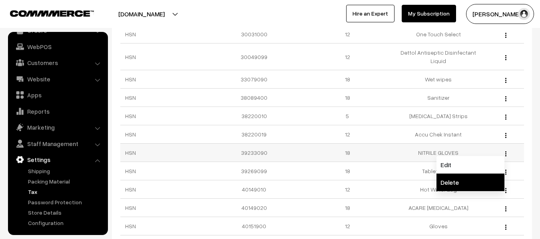
click at [468, 179] on link "Delete" at bounding box center [470, 183] width 68 height 18
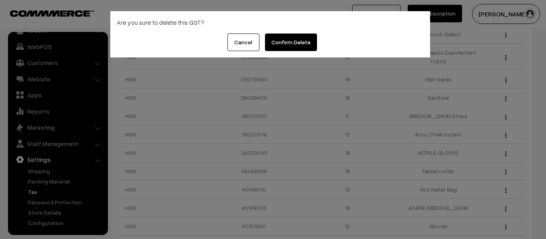
drag, startPoint x: 287, startPoint y: 41, endPoint x: 292, endPoint y: 83, distance: 42.2
click at [290, 79] on div "Are you sure to delete this GST? Cancel Confirm Delete" at bounding box center [273, 119] width 546 height 239
click at [293, 42] on button "Confirm Delete" at bounding box center [291, 43] width 52 height 18
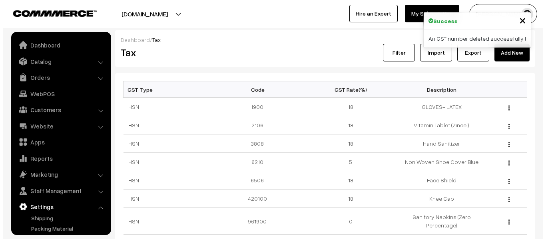
scroll to position [47, 0]
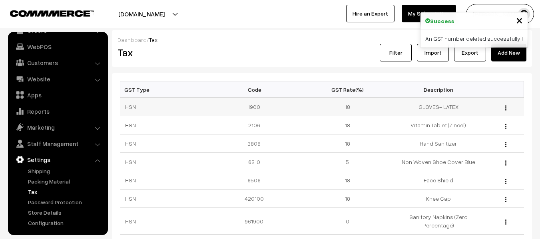
click at [505, 108] on img "button" at bounding box center [505, 108] width 1 height 5
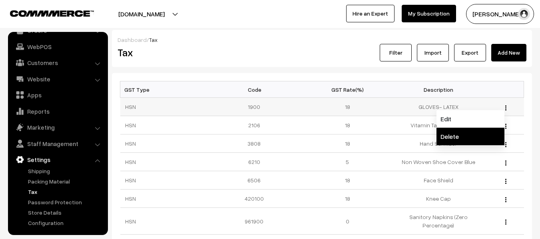
click at [465, 132] on link "Delete" at bounding box center [470, 137] width 68 height 18
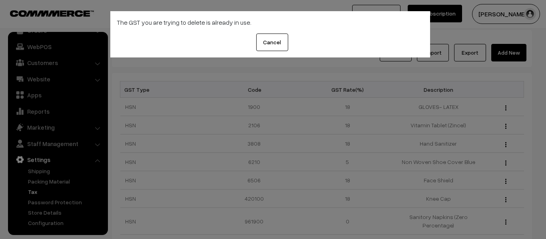
click at [274, 46] on button "Cancel" at bounding box center [272, 43] width 32 height 18
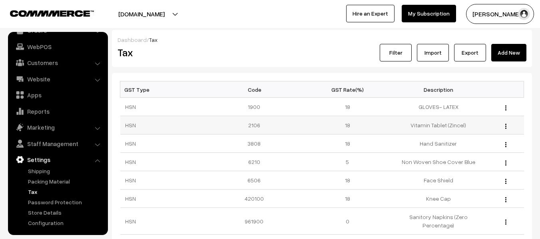
click at [506, 127] on img "button" at bounding box center [505, 126] width 1 height 5
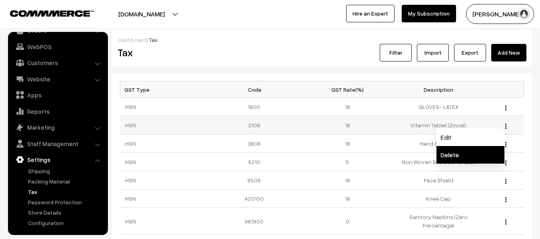
click at [457, 156] on link "Delete" at bounding box center [470, 155] width 68 height 18
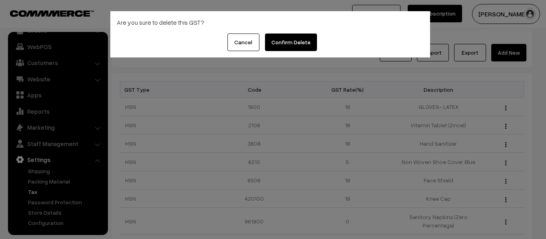
click at [283, 46] on button "Confirm Delete" at bounding box center [291, 43] width 52 height 18
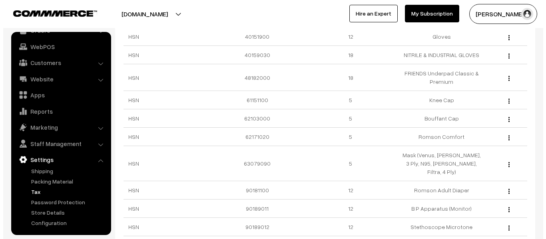
scroll to position [380, 0]
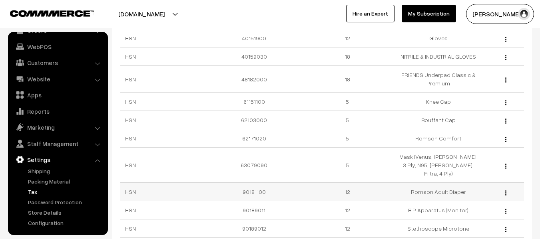
click at [506, 191] on img "button" at bounding box center [505, 193] width 1 height 5
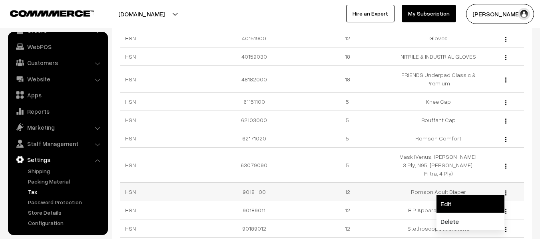
click at [459, 195] on link "Edit" at bounding box center [470, 204] width 68 height 18
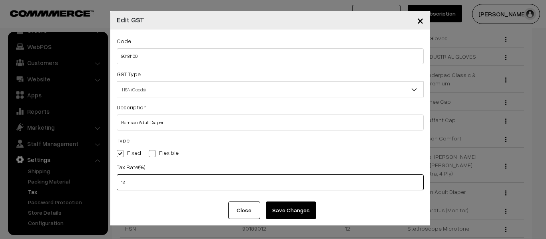
drag, startPoint x: 129, startPoint y: 179, endPoint x: 121, endPoint y: 182, distance: 8.8
click at [121, 182] on input "12" at bounding box center [270, 183] width 307 height 16
type input "5"
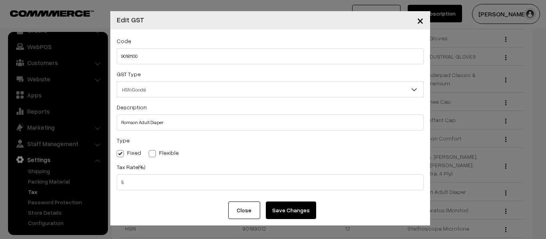
click at [288, 209] on button "Save Changes" at bounding box center [291, 211] width 50 height 18
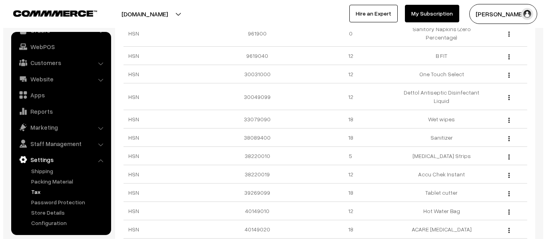
scroll to position [181, 0]
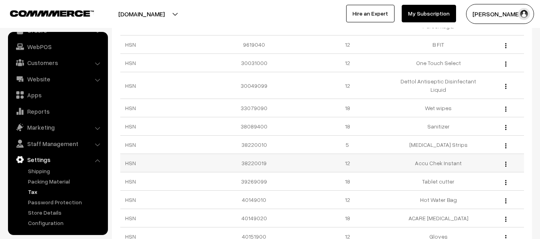
click at [506, 165] on img "button" at bounding box center [505, 164] width 1 height 5
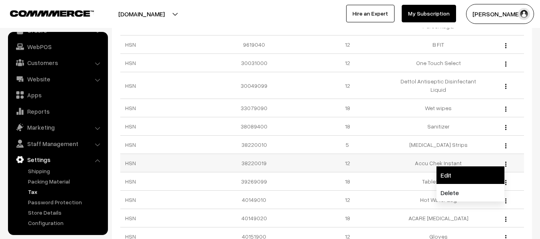
click at [465, 174] on link "Edit" at bounding box center [470, 176] width 68 height 18
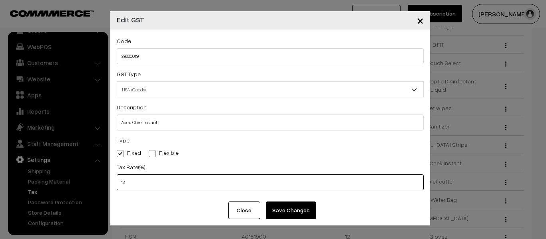
drag, startPoint x: 130, startPoint y: 183, endPoint x: 117, endPoint y: 185, distance: 12.5
click at [117, 185] on input "12" at bounding box center [270, 183] width 307 height 16
type input "5"
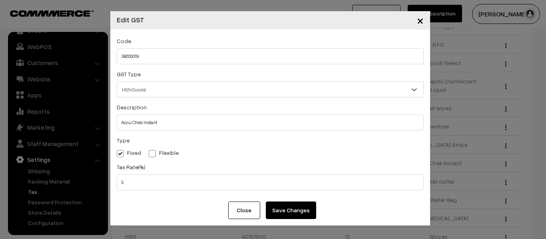
click at [283, 211] on button "Save Changes" at bounding box center [291, 211] width 50 height 18
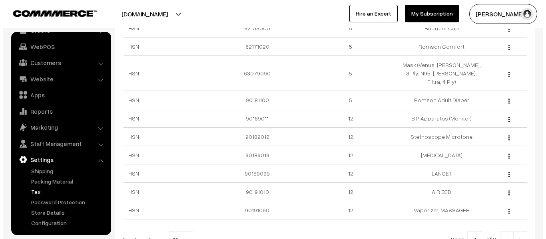
scroll to position [490, 0]
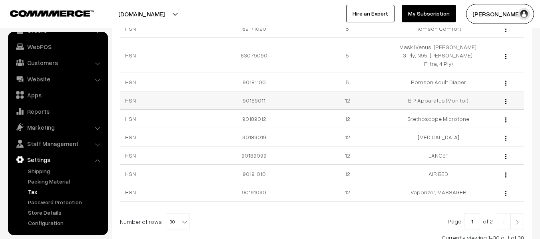
click at [504, 96] on div "Edit Delete" at bounding box center [504, 100] width 30 height 8
click at [506, 98] on button "button" at bounding box center [506, 101] width 2 height 6
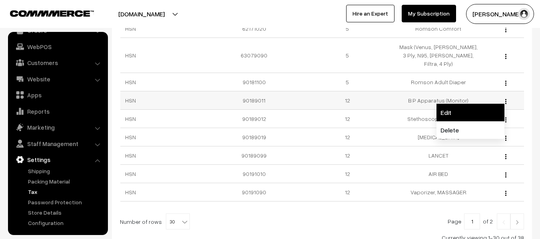
click at [442, 104] on link "Edit" at bounding box center [470, 113] width 68 height 18
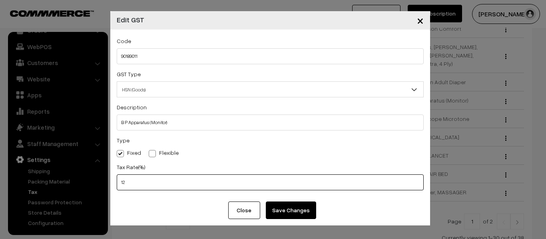
drag, startPoint x: 126, startPoint y: 183, endPoint x: 111, endPoint y: 182, distance: 15.3
click at [111, 182] on div "Code 90189011 GST Type HSN (Goods) SAC (Services) HSN (Goods) Description B P A…" at bounding box center [270, 116] width 320 height 172
type input "5"
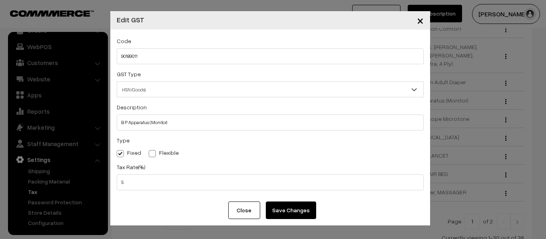
click at [294, 211] on button "Save Changes" at bounding box center [291, 211] width 50 height 18
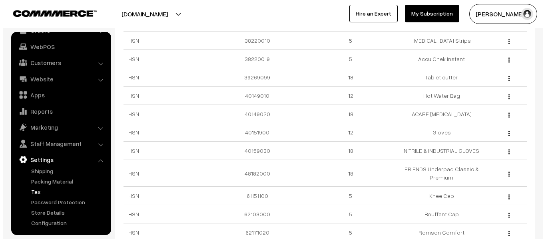
scroll to position [289, 0]
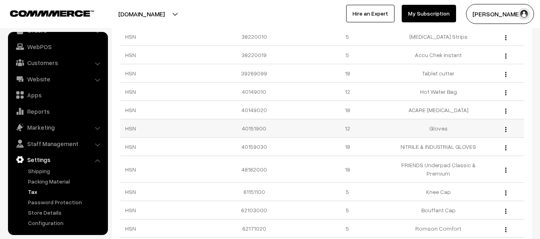
click at [505, 129] on img "button" at bounding box center [505, 129] width 1 height 5
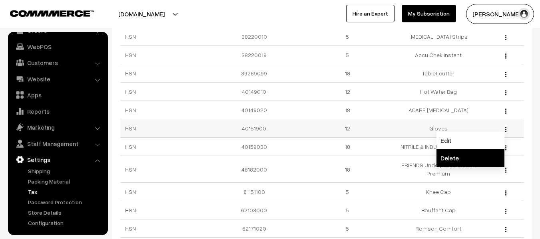
click at [462, 153] on link "Delete" at bounding box center [470, 158] width 68 height 18
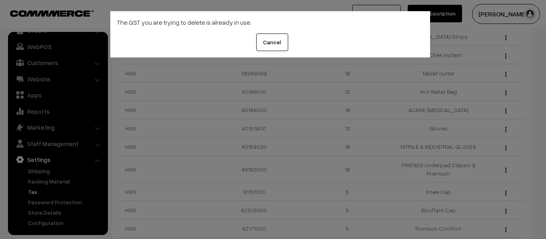
click at [277, 35] on button "Cancel" at bounding box center [272, 43] width 32 height 18
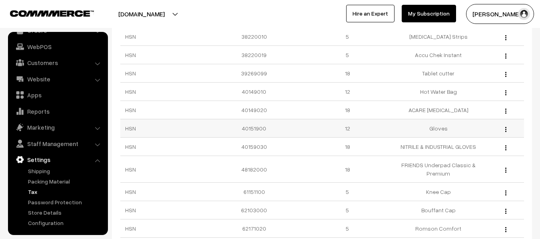
click at [505, 131] on button "button" at bounding box center [506, 129] width 2 height 6
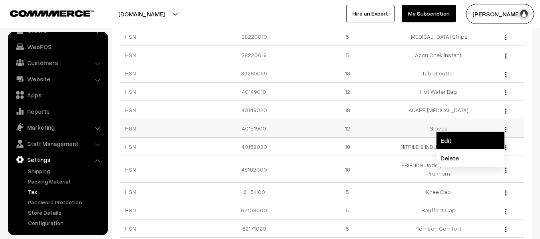
click at [451, 143] on link "Edit" at bounding box center [470, 141] width 68 height 18
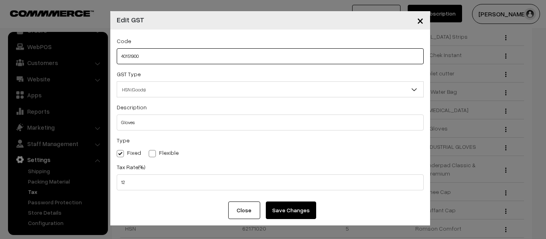
click at [134, 56] on input "40151900" at bounding box center [270, 56] width 307 height 16
click at [132, 56] on input "40151900" at bounding box center [270, 56] width 307 height 16
click at [145, 56] on input "40151900" at bounding box center [270, 56] width 307 height 16
click at [148, 57] on input "40151900" at bounding box center [270, 56] width 307 height 16
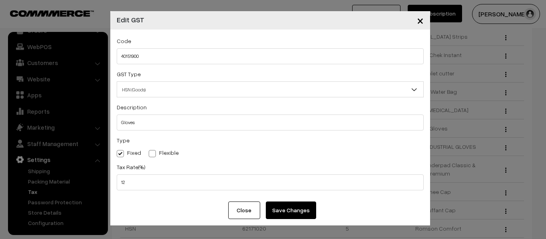
click at [120, 154] on span at bounding box center [120, 153] width 7 height 7
click at [120, 154] on input "Fixed" at bounding box center [119, 152] width 5 height 5
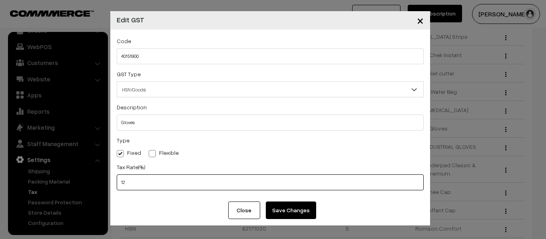
drag, startPoint x: 125, startPoint y: 183, endPoint x: 117, endPoint y: 184, distance: 7.7
click at [117, 184] on input "12" at bounding box center [270, 183] width 307 height 16
type input "5"
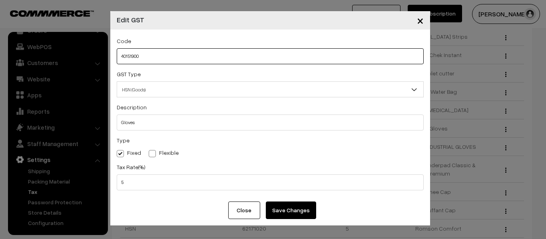
click at [129, 56] on input "40151900" at bounding box center [270, 56] width 307 height 16
click at [135, 56] on input "40151900" at bounding box center [270, 56] width 307 height 16
click at [290, 213] on button "Save Changes" at bounding box center [291, 211] width 50 height 18
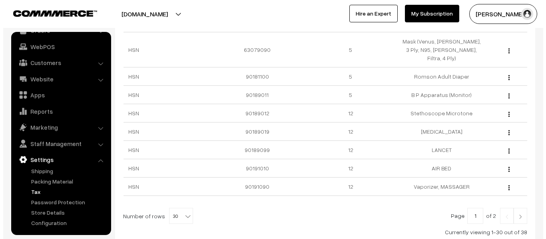
scroll to position [506, 0]
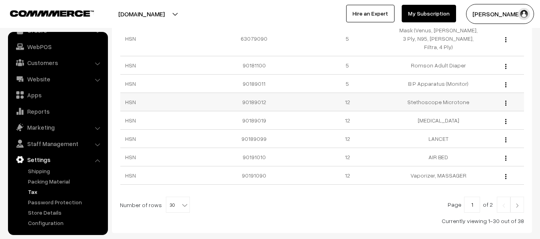
click at [505, 101] on img "button" at bounding box center [505, 103] width 1 height 5
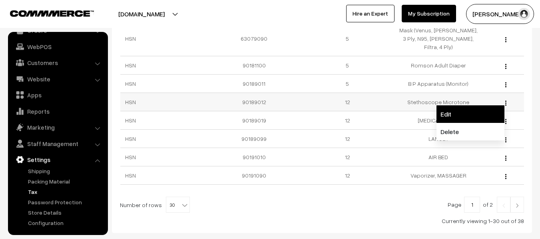
click at [450, 111] on link "Edit" at bounding box center [470, 115] width 68 height 18
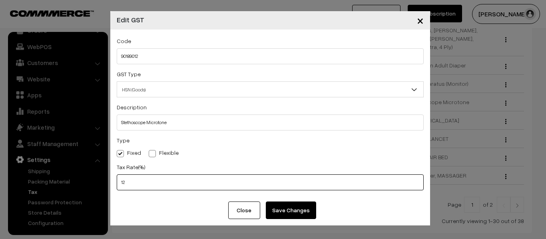
drag, startPoint x: 130, startPoint y: 180, endPoint x: 116, endPoint y: 179, distance: 14.4
click at [116, 179] on div "Code 90189012 GST Type HSN (Goods) SAC (Services) HSN (Goods) Description Steth…" at bounding box center [270, 116] width 320 height 172
type input "5"
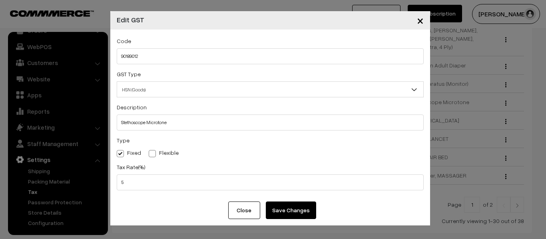
click at [243, 207] on button "Close" at bounding box center [244, 211] width 32 height 18
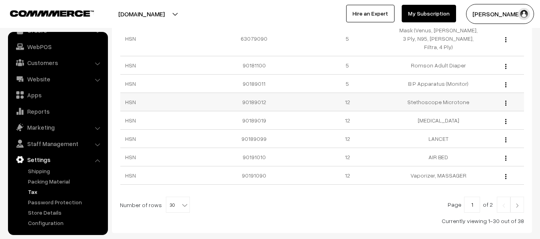
click at [506, 101] on img "button" at bounding box center [505, 103] width 1 height 5
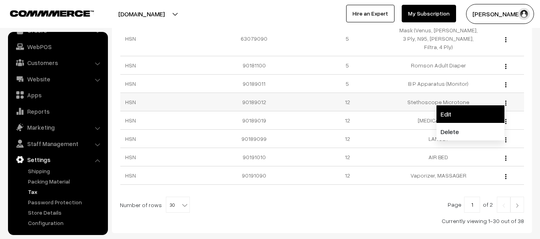
click at [461, 106] on link "Edit" at bounding box center [470, 115] width 68 height 18
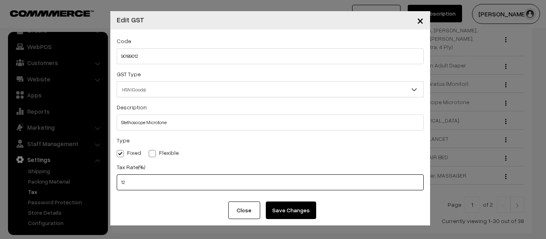
drag, startPoint x: 127, startPoint y: 185, endPoint x: 113, endPoint y: 185, distance: 13.6
click at [113, 185] on div "Code 90189012 GST Type HSN (Goods) SAC (Services) HSN (Goods) Description Steth…" at bounding box center [270, 116] width 320 height 172
type input "5"
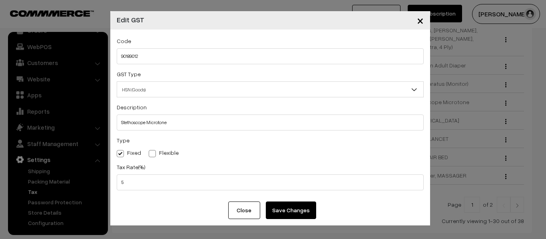
click at [298, 213] on button "Save Changes" at bounding box center [291, 211] width 50 height 18
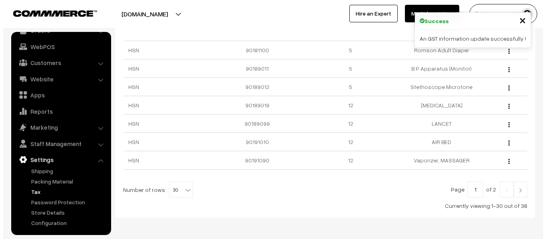
scroll to position [544, 0]
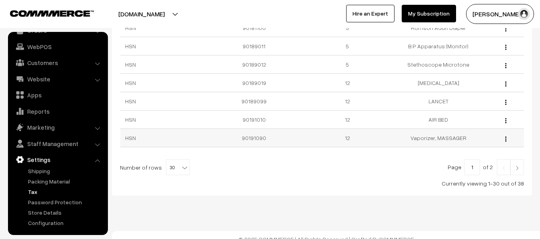
click at [504, 134] on div "Edit Delete" at bounding box center [504, 138] width 30 height 8
click at [506, 136] on button "button" at bounding box center [506, 139] width 2 height 6
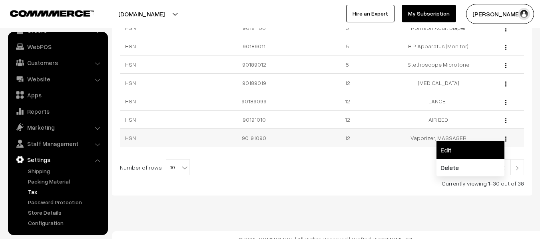
click at [465, 145] on link "Edit" at bounding box center [470, 150] width 68 height 18
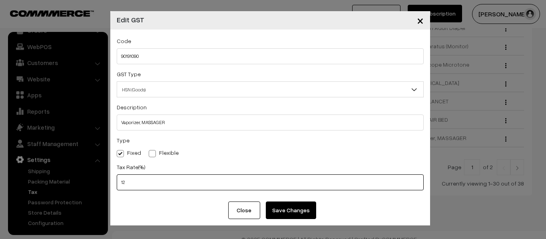
drag, startPoint x: 125, startPoint y: 183, endPoint x: 107, endPoint y: 183, distance: 18.8
click at [107, 183] on div "× Edit GST Code 90191090 GST Type HSN (Goods) SAC (Services) HSN (Goods) Descri…" at bounding box center [273, 119] width 546 height 239
type input "5"
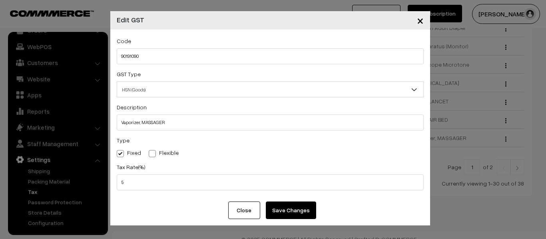
click at [305, 211] on button "Save Changes" at bounding box center [291, 211] width 50 height 18
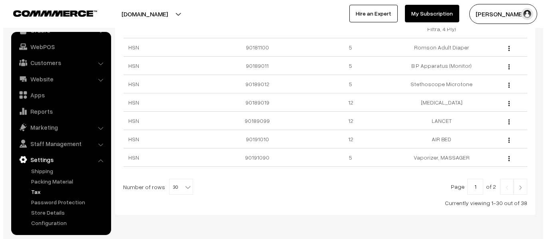
scroll to position [544, 0]
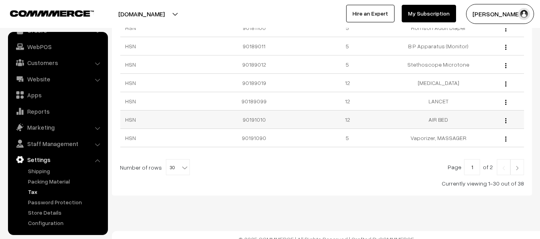
click at [505, 117] on button "button" at bounding box center [506, 120] width 2 height 6
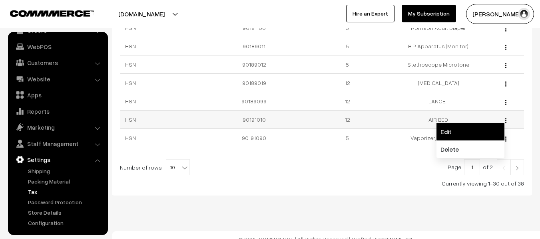
click at [460, 123] on link "Edit" at bounding box center [470, 132] width 68 height 18
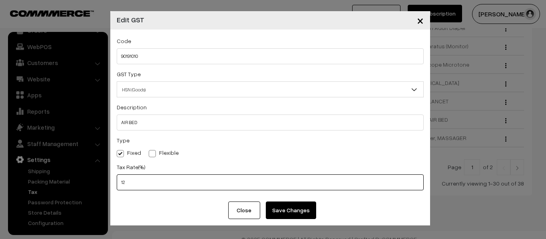
drag, startPoint x: 125, startPoint y: 183, endPoint x: 94, endPoint y: 179, distance: 31.8
click at [94, 179] on div "× Edit GST Code 90191010 GST Type HSN (Goods) SAC (Services) HSN (Goods) Descri…" at bounding box center [273, 119] width 546 height 239
type input "5"
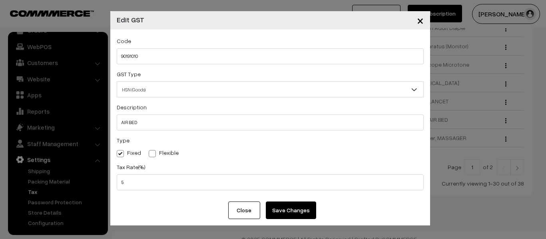
click at [305, 211] on button "Save Changes" at bounding box center [291, 211] width 50 height 18
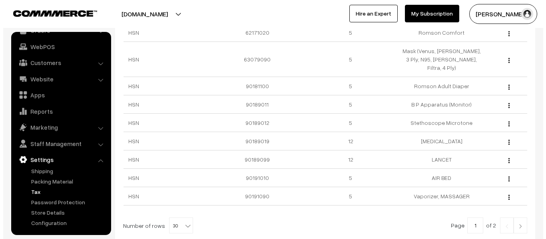
scroll to position [487, 0]
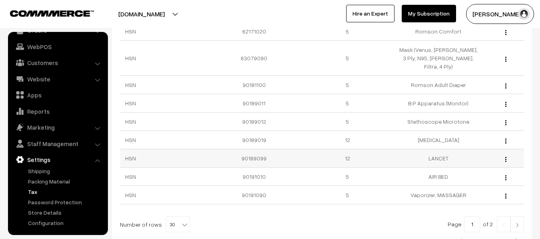
click at [506, 157] on img "button" at bounding box center [505, 159] width 1 height 5
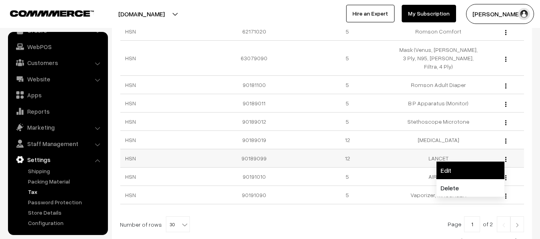
click at [454, 162] on link "Edit" at bounding box center [470, 171] width 68 height 18
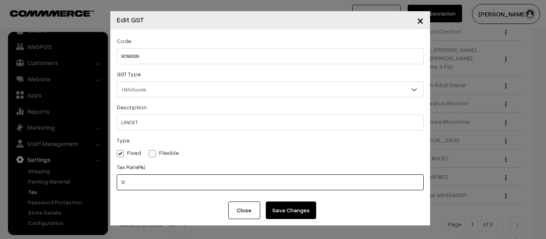
drag, startPoint x: 128, startPoint y: 183, endPoint x: 101, endPoint y: 180, distance: 26.9
click at [101, 180] on div "× Edit GST Code 90189099 GST Type HSN (Goods) SAC (Services) HSN (Goods) Descri…" at bounding box center [273, 119] width 546 height 239
type input "5"
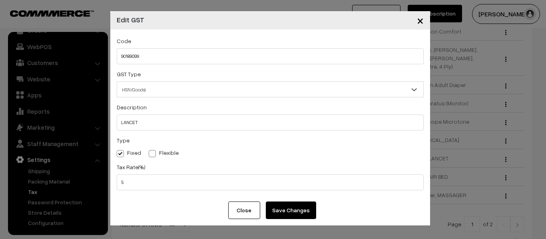
click at [293, 208] on button "Save Changes" at bounding box center [291, 211] width 50 height 18
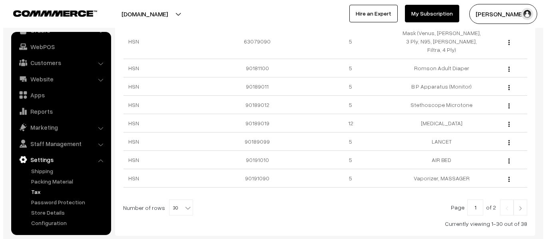
scroll to position [506, 0]
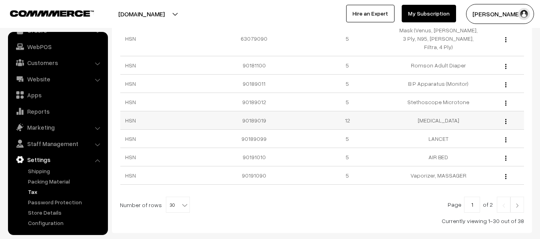
click at [506, 118] on button "button" at bounding box center [506, 121] width 2 height 6
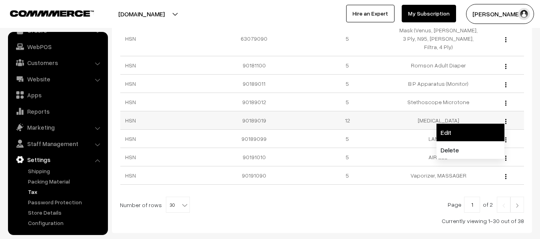
click at [464, 128] on link "Edit" at bounding box center [470, 133] width 68 height 18
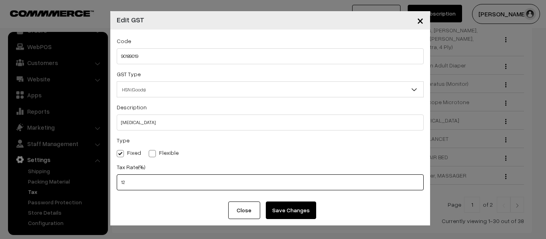
drag, startPoint x: 124, startPoint y: 181, endPoint x: 108, endPoint y: 182, distance: 16.5
click at [108, 182] on div "× Edit GST Code 90189019 GST Type HSN (Goods) SAC (Services) HSN (Goods) Descri…" at bounding box center [273, 119] width 546 height 239
type input "5"
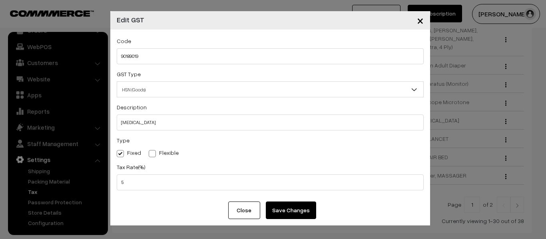
click at [283, 213] on button "Save Changes" at bounding box center [291, 211] width 50 height 18
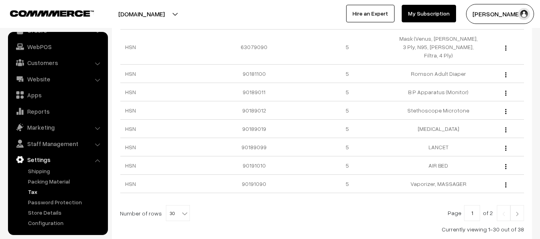
scroll to position [510, 0]
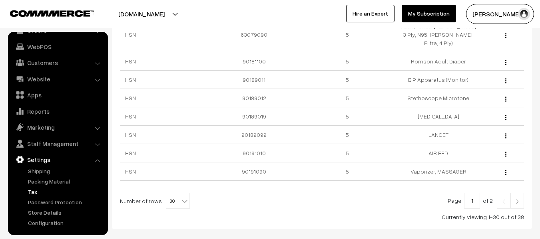
click at [516, 199] on img at bounding box center [517, 201] width 7 height 5
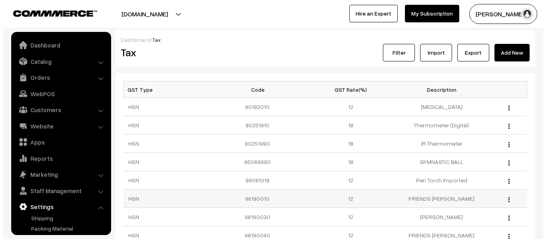
scroll to position [47, 0]
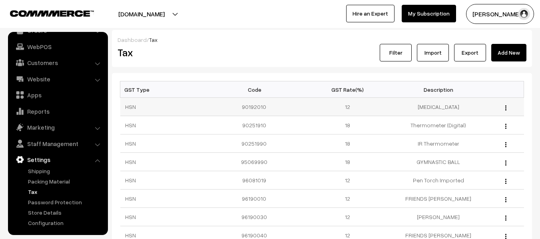
click at [505, 108] on button "button" at bounding box center [506, 108] width 2 height 6
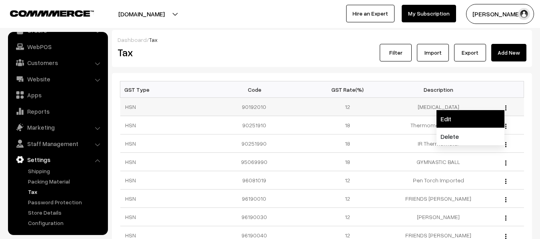
click at [456, 115] on link "Edit" at bounding box center [470, 119] width 68 height 18
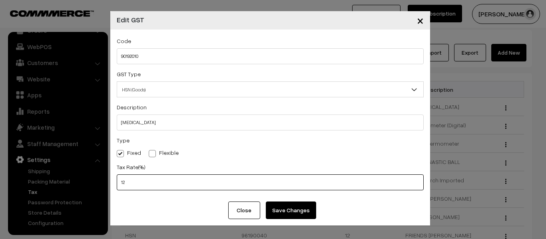
drag, startPoint x: 131, startPoint y: 182, endPoint x: 106, endPoint y: 182, distance: 24.4
click at [106, 182] on div "× Edit GST Code 90192010 GST Type HSN (Goods) SAC (Services) HSN (Goods) Descri…" at bounding box center [273, 119] width 546 height 239
type input "5"
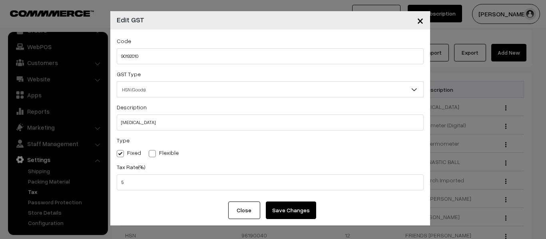
click at [278, 211] on button "Save Changes" at bounding box center [291, 211] width 50 height 18
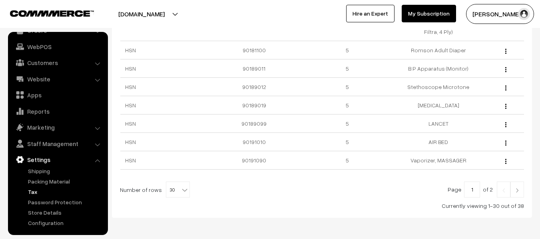
scroll to position [544, 0]
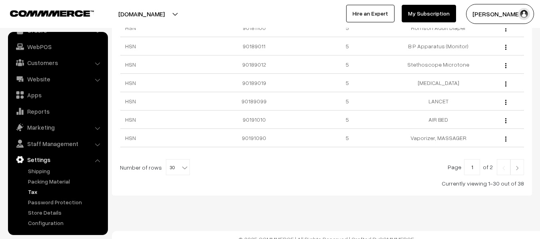
click at [516, 159] on link at bounding box center [517, 167] width 14 height 16
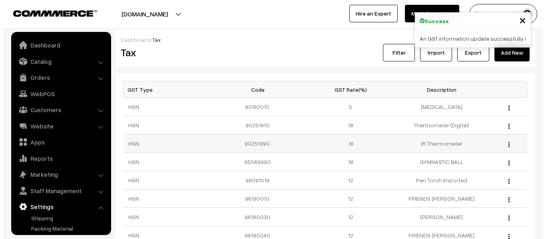
scroll to position [47, 0]
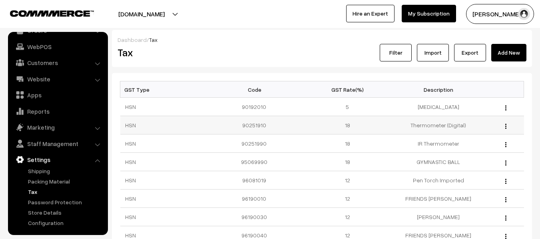
click at [506, 127] on img "button" at bounding box center [505, 126] width 1 height 5
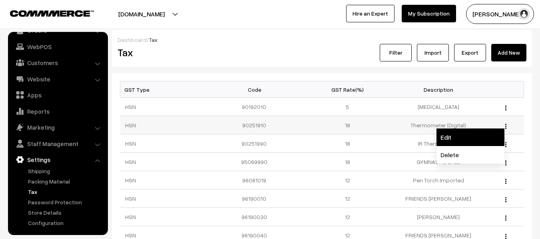
click at [474, 137] on link "Edit" at bounding box center [470, 138] width 68 height 18
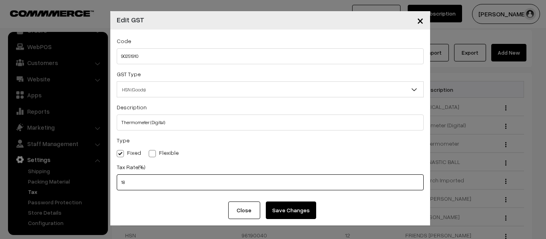
drag, startPoint x: 126, startPoint y: 182, endPoint x: 120, endPoint y: 184, distance: 6.5
click at [120, 184] on input "18" at bounding box center [270, 183] width 307 height 16
type input "5"
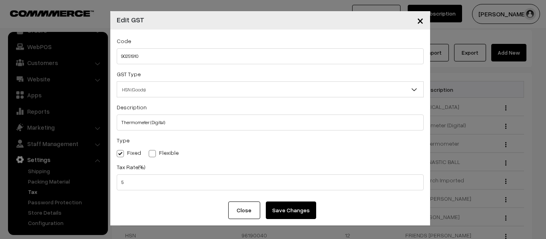
click at [279, 210] on button "Save Changes" at bounding box center [291, 211] width 50 height 18
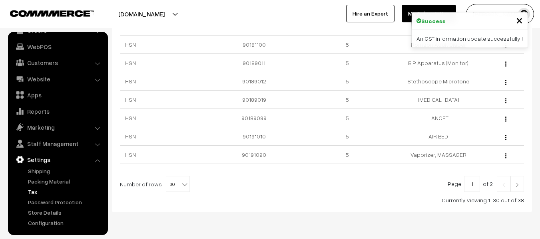
scroll to position [544, 0]
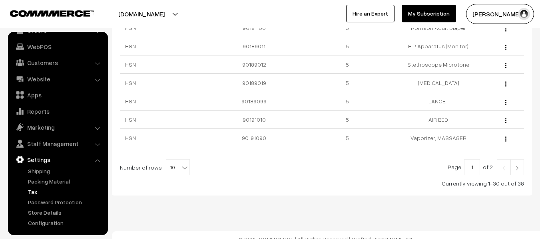
click at [516, 166] on img at bounding box center [517, 168] width 7 height 5
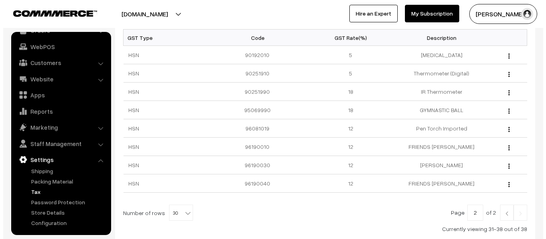
scroll to position [60, 0]
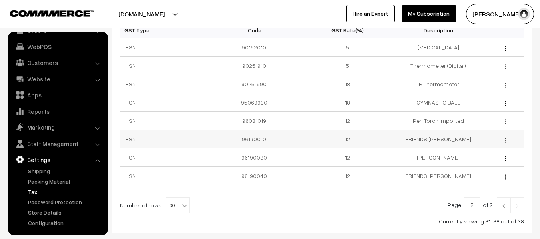
click at [505, 140] on button "button" at bounding box center [506, 140] width 2 height 6
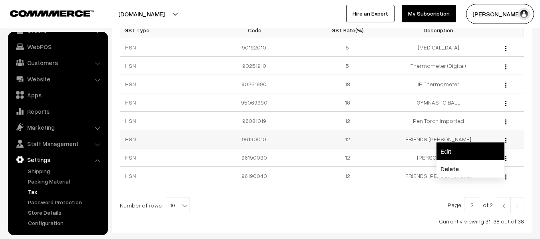
click at [476, 149] on link "Edit" at bounding box center [470, 152] width 68 height 18
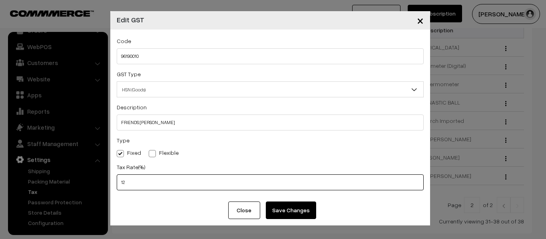
drag, startPoint x: 127, startPoint y: 184, endPoint x: 111, endPoint y: 186, distance: 15.4
click at [111, 186] on div "Code 96190010 GST Type HSN (Goods) SAC (Services) HSN (Goods) Description FRIEN…" at bounding box center [270, 116] width 320 height 172
type input "5"
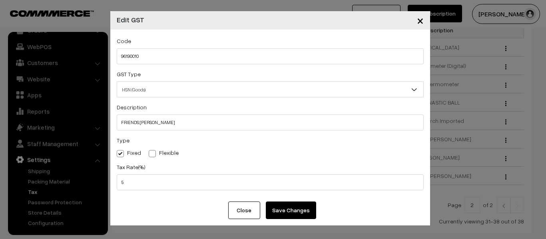
click at [287, 214] on button "Save Changes" at bounding box center [291, 211] width 50 height 18
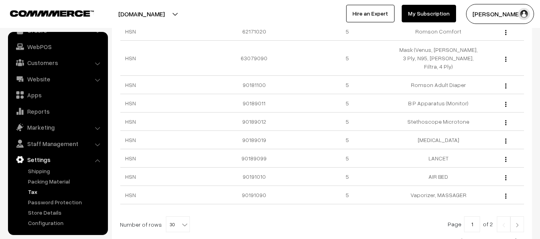
scroll to position [533, 0]
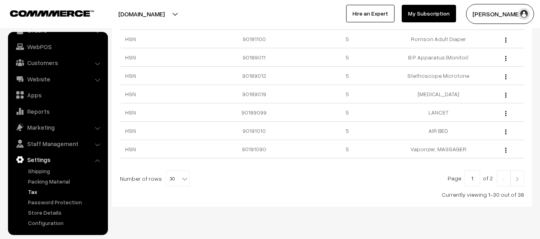
click at [517, 177] on img at bounding box center [517, 179] width 7 height 5
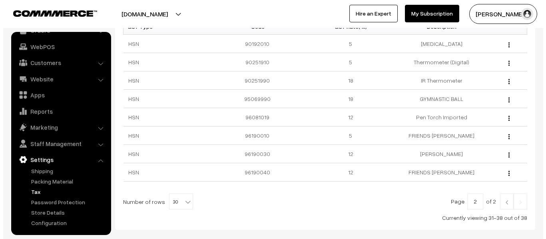
scroll to position [71, 0]
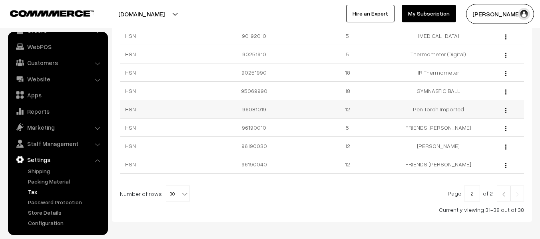
click at [507, 112] on div "Edit Delete" at bounding box center [504, 109] width 30 height 8
click at [505, 112] on img "button" at bounding box center [505, 110] width 1 height 5
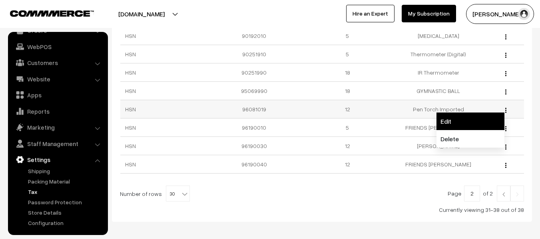
click at [469, 117] on link "Edit" at bounding box center [470, 122] width 68 height 18
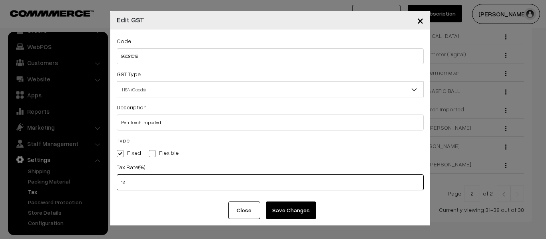
drag, startPoint x: 129, startPoint y: 183, endPoint x: 119, endPoint y: 184, distance: 10.8
click at [119, 184] on input "12" at bounding box center [270, 183] width 307 height 16
type input "5"
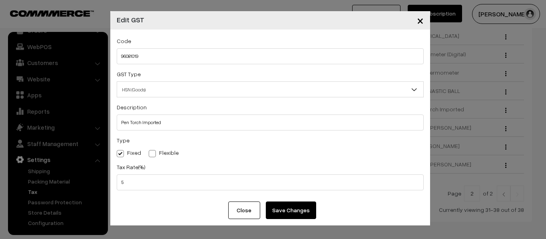
click at [289, 207] on button "Save Changes" at bounding box center [291, 211] width 50 height 18
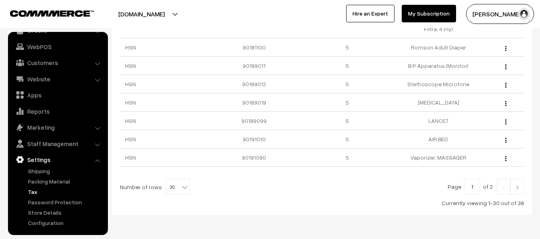
scroll to position [544, 0]
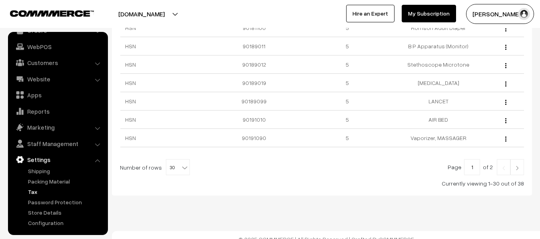
click at [520, 163] on link at bounding box center [517, 167] width 14 height 16
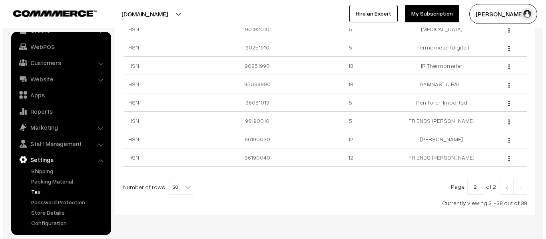
scroll to position [78, 0]
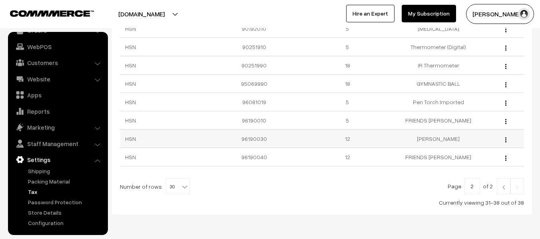
click at [505, 142] on button "button" at bounding box center [506, 140] width 2 height 6
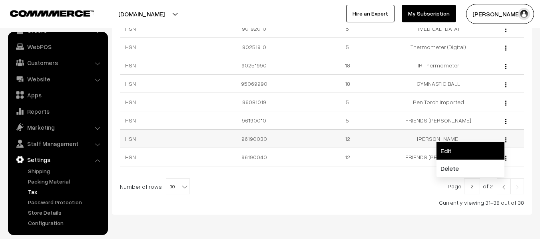
click at [461, 151] on link "Edit" at bounding box center [470, 151] width 68 height 18
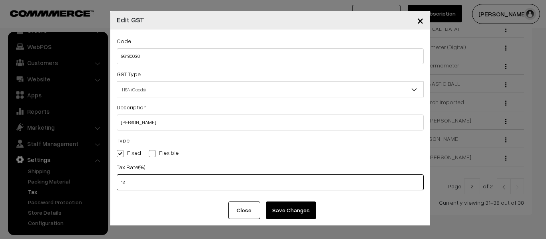
drag, startPoint x: 127, startPoint y: 184, endPoint x: 121, endPoint y: 184, distance: 6.4
click at [121, 184] on input "12" at bounding box center [270, 183] width 307 height 16
type input "5"
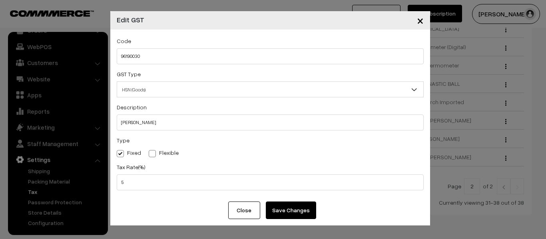
click at [281, 212] on button "Save Changes" at bounding box center [291, 211] width 50 height 18
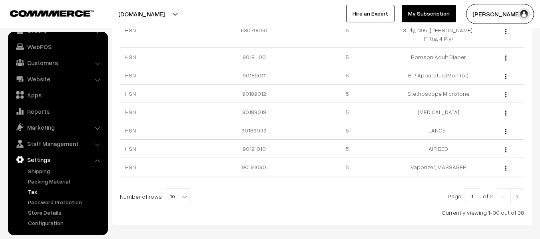
scroll to position [544, 0]
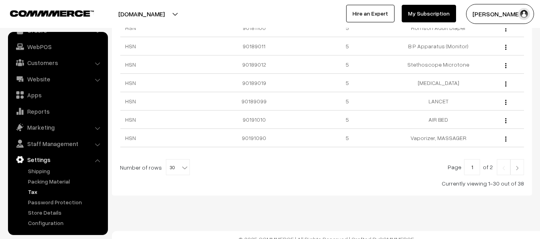
click at [519, 166] on img at bounding box center [517, 168] width 7 height 5
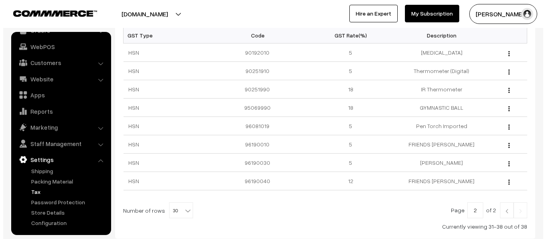
scroll to position [106, 0]
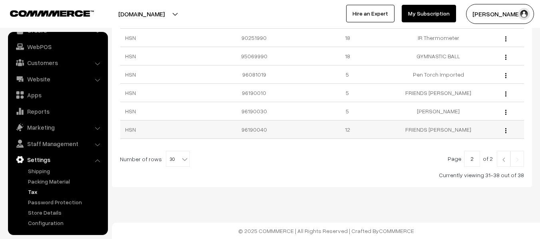
click at [506, 131] on img "button" at bounding box center [505, 130] width 1 height 5
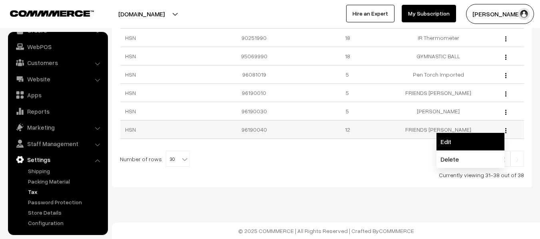
click at [475, 140] on link "Edit" at bounding box center [470, 142] width 68 height 18
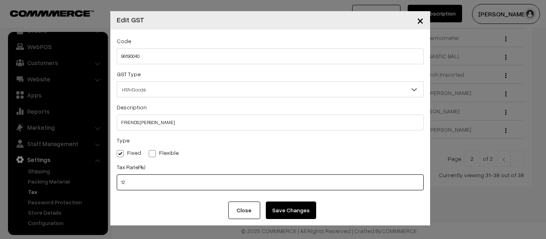
drag, startPoint x: 125, startPoint y: 182, endPoint x: 119, endPoint y: 182, distance: 6.4
click at [119, 182] on input "12" at bounding box center [270, 183] width 307 height 16
type input "5"
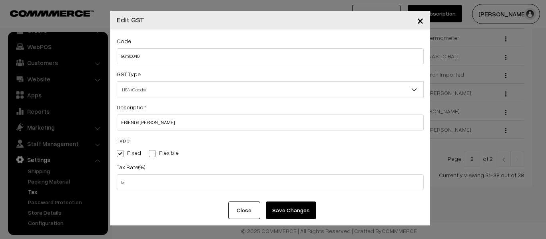
click at [275, 216] on button "Save Changes" at bounding box center [291, 211] width 50 height 18
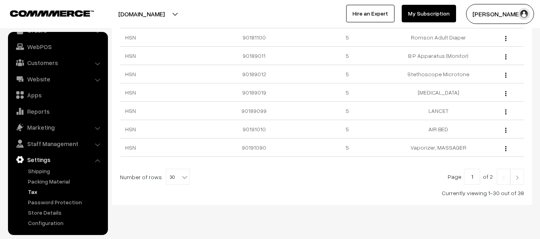
scroll to position [544, 0]
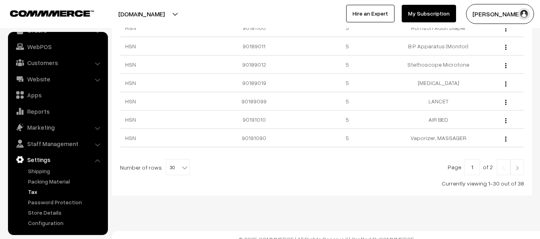
click at [518, 166] on img at bounding box center [517, 168] width 7 height 5
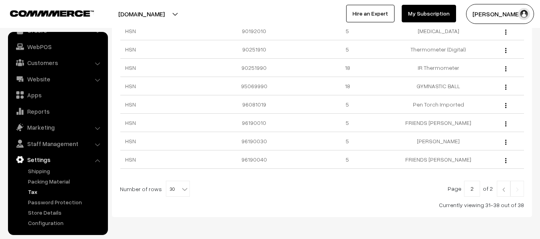
scroll to position [84, 0]
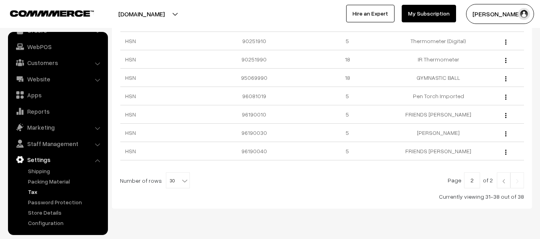
click at [503, 181] on img at bounding box center [503, 181] width 7 height 5
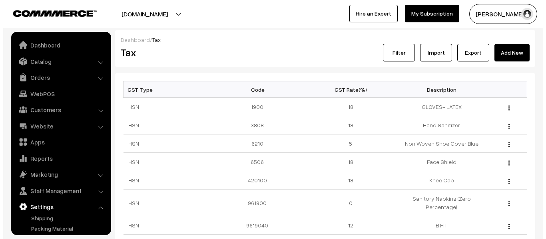
scroll to position [47, 0]
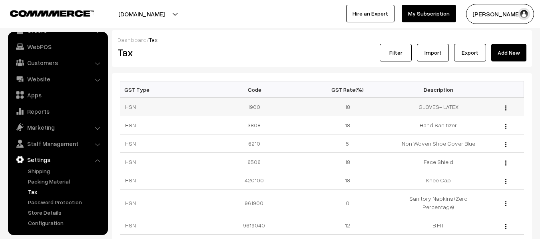
click at [506, 108] on img "button" at bounding box center [505, 108] width 1 height 5
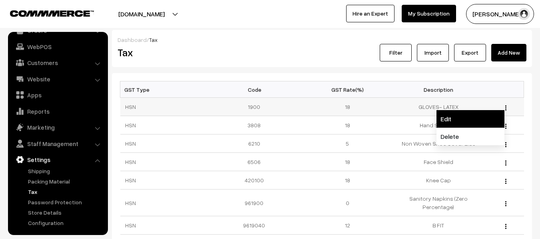
click at [460, 116] on link "Edit" at bounding box center [470, 119] width 68 height 18
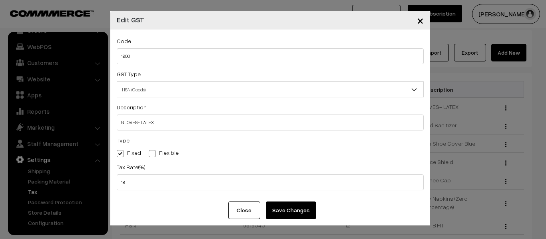
click at [422, 20] on span "×" at bounding box center [420, 20] width 7 height 15
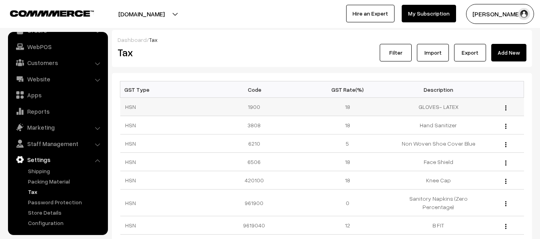
click at [506, 108] on img "button" at bounding box center [505, 108] width 1 height 5
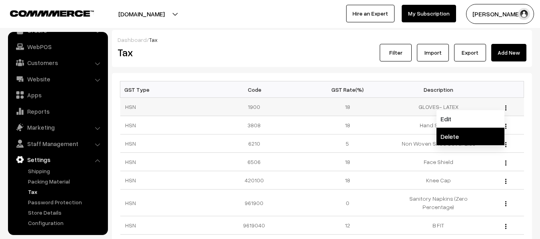
click at [452, 135] on link "Delete" at bounding box center [470, 137] width 68 height 18
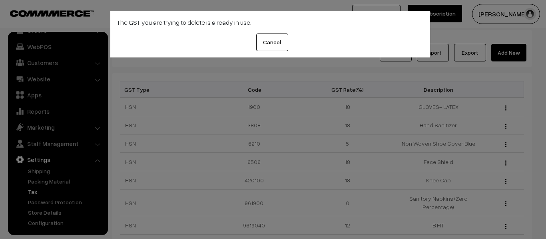
click at [267, 42] on button "Cancel" at bounding box center [272, 43] width 32 height 18
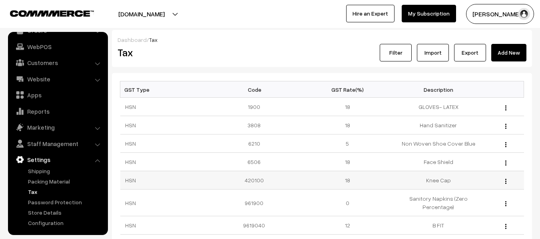
click at [506, 181] on img "button" at bounding box center [505, 181] width 1 height 5
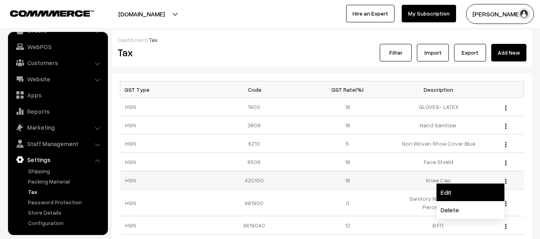
click at [480, 186] on link "Edit" at bounding box center [470, 193] width 68 height 18
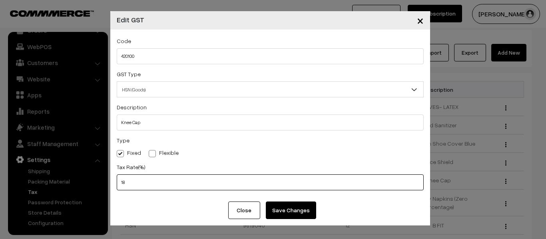
drag, startPoint x: 133, startPoint y: 183, endPoint x: 111, endPoint y: 183, distance: 22.0
click at [111, 183] on div "Code 420100 GST Type HSN (Goods) SAC (Services) HSN (Goods) Description Knee Ca…" at bounding box center [270, 116] width 320 height 172
type input "5"
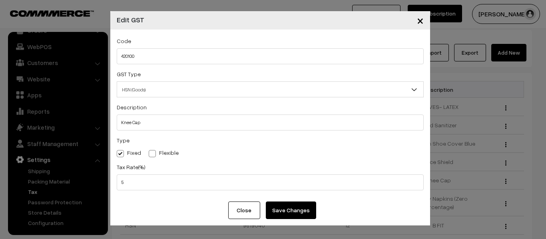
click at [303, 208] on button "Save Changes" at bounding box center [291, 211] width 50 height 18
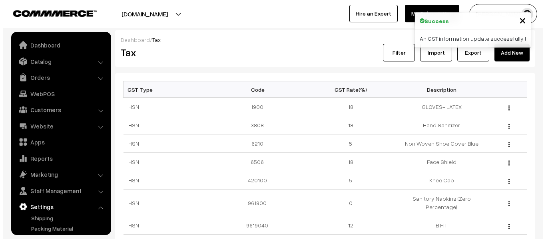
scroll to position [47, 0]
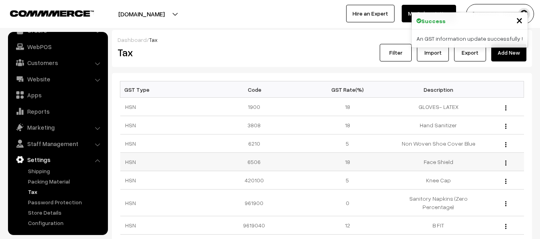
click at [505, 163] on img "button" at bounding box center [505, 163] width 1 height 5
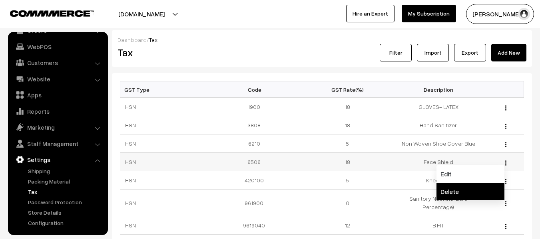
click at [471, 191] on link "Delete" at bounding box center [470, 192] width 68 height 18
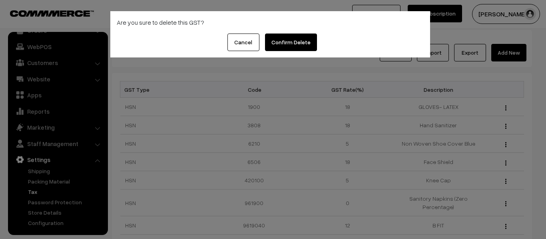
click at [287, 42] on button "Confirm Delete" at bounding box center [291, 43] width 52 height 18
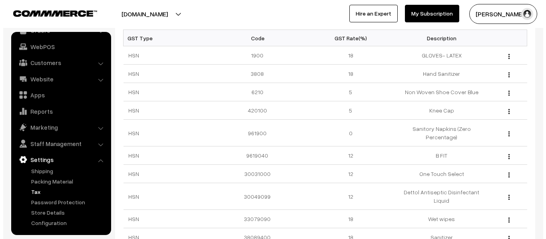
scroll to position [79, 0]
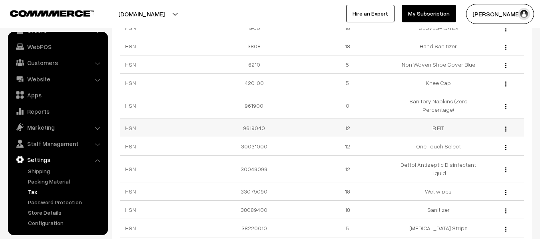
click at [504, 131] on div "Edit Delete" at bounding box center [504, 128] width 30 height 8
click at [506, 130] on button "button" at bounding box center [506, 129] width 2 height 6
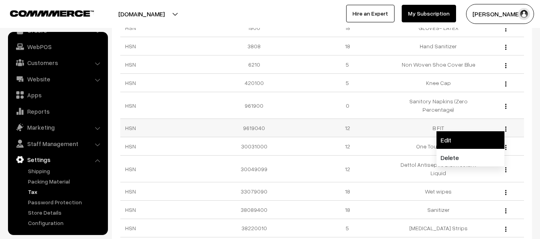
click at [461, 138] on link "Edit" at bounding box center [470, 140] width 68 height 18
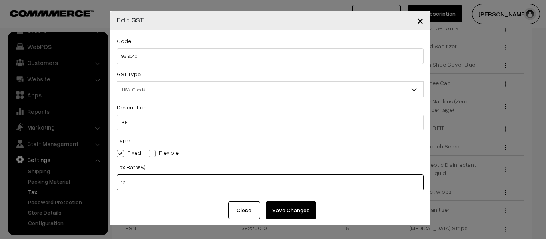
drag, startPoint x: 125, startPoint y: 182, endPoint x: 118, endPoint y: 184, distance: 6.6
click at [118, 184] on input "12" at bounding box center [270, 183] width 307 height 16
type input "5"
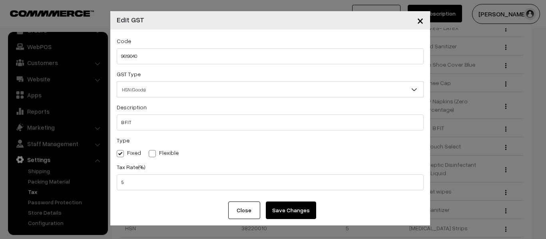
click at [296, 214] on button "Save Changes" at bounding box center [291, 211] width 50 height 18
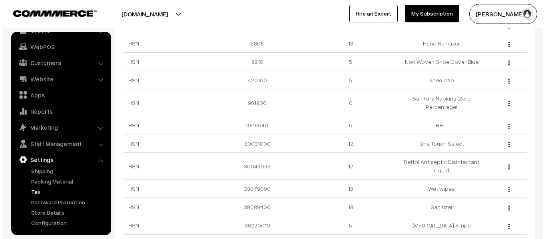
scroll to position [96, 0]
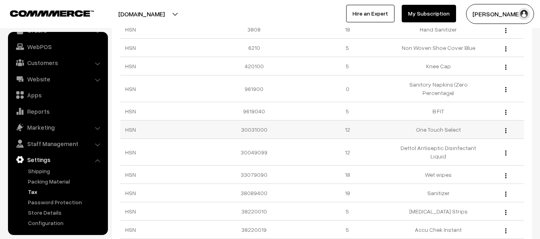
click at [506, 131] on img "button" at bounding box center [505, 130] width 1 height 5
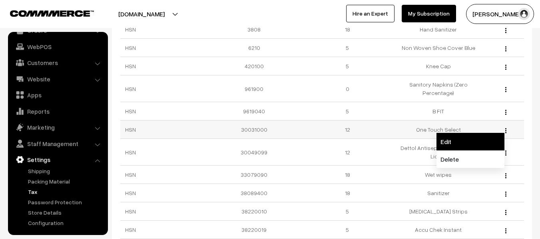
click at [456, 147] on link "Edit" at bounding box center [470, 142] width 68 height 18
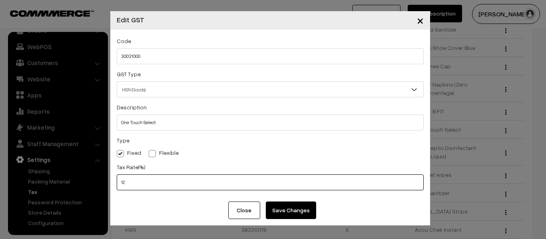
drag, startPoint x: 136, startPoint y: 185, endPoint x: 106, endPoint y: 183, distance: 30.4
click at [106, 183] on div "× Edit GST Code 30031000 GST Type HSN (Goods) SAC (Services) HSN (Goods) Descri…" at bounding box center [273, 119] width 546 height 239
type input "5"
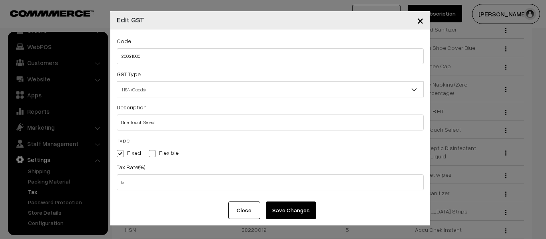
click at [293, 211] on button "Save Changes" at bounding box center [291, 211] width 50 height 18
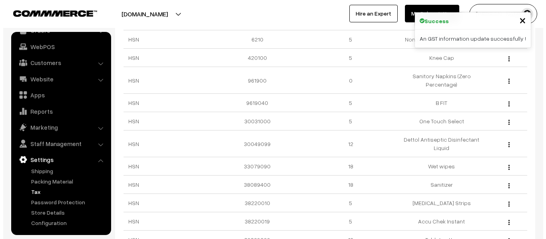
scroll to position [117, 0]
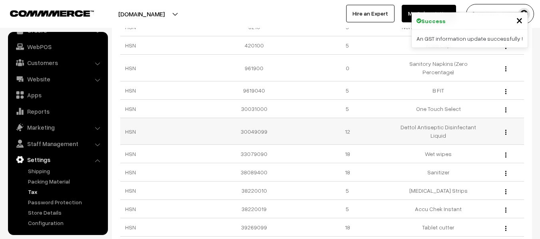
click at [506, 135] on button "button" at bounding box center [506, 132] width 2 height 6
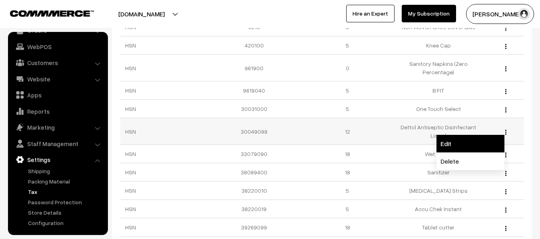
click at [460, 148] on link "Edit" at bounding box center [470, 144] width 68 height 18
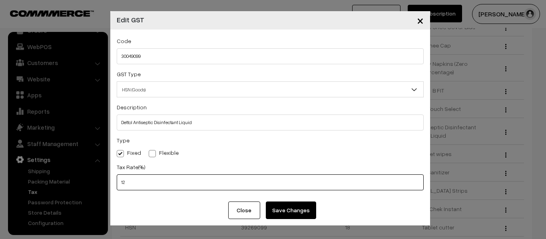
drag, startPoint x: 127, startPoint y: 183, endPoint x: 106, endPoint y: 183, distance: 20.4
click at [106, 183] on div "× Edit GST Code 30049099 GST Type HSN (Goods) SAC (Services) HSN (Goods) Descri…" at bounding box center [273, 119] width 546 height 239
type input "5"
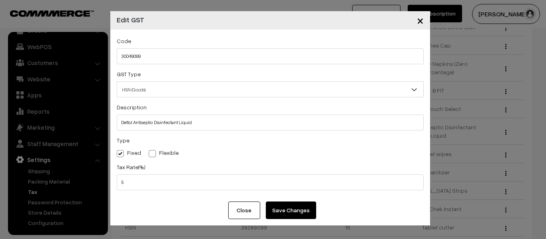
click at [298, 213] on button "Save Changes" at bounding box center [291, 211] width 50 height 18
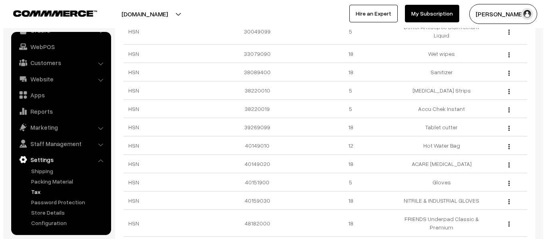
scroll to position [224, 0]
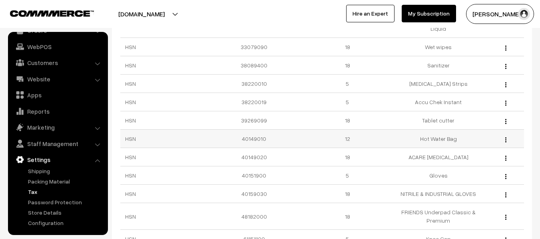
click at [506, 139] on img "button" at bounding box center [505, 139] width 1 height 5
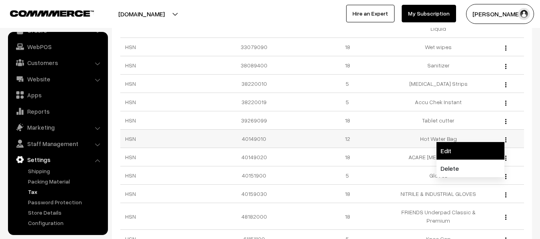
click at [468, 147] on link "Edit" at bounding box center [470, 151] width 68 height 18
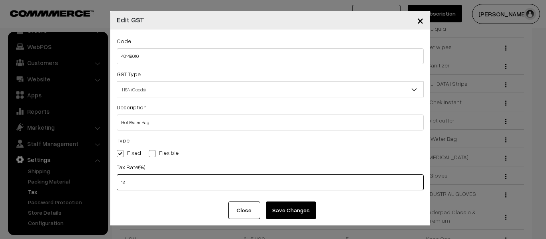
click at [109, 184] on div "× Edit GST Code 40149010 GST Type HSN (Goods) SAC (Services) HSN (Goods) Descri…" at bounding box center [273, 119] width 546 height 239
type input "5"
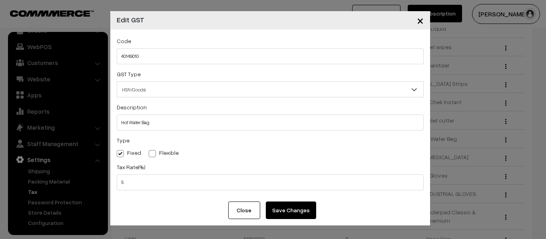
click at [284, 212] on button "Save Changes" at bounding box center [291, 211] width 50 height 18
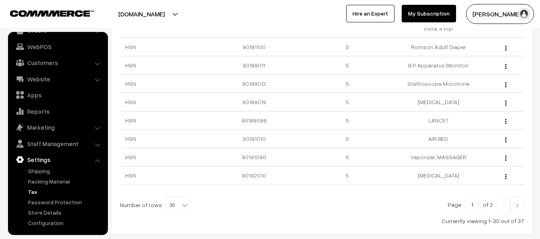
scroll to position [512, 0]
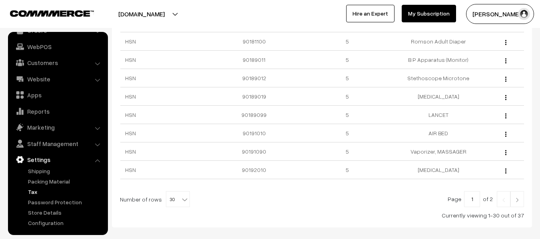
click at [515, 198] on img at bounding box center [517, 200] width 7 height 5
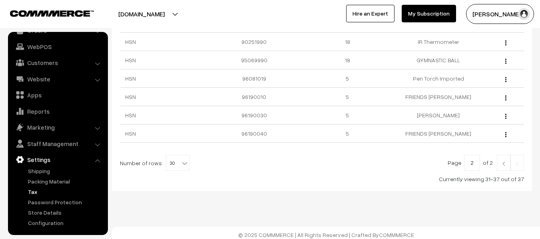
scroll to position [88, 0]
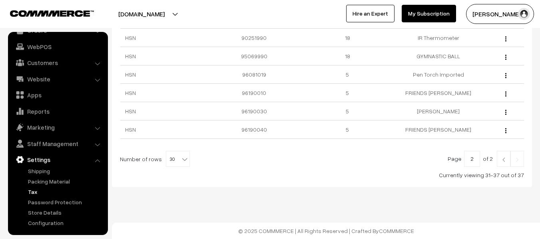
drag, startPoint x: 539, startPoint y: 132, endPoint x: 546, endPoint y: 7, distance: 125.6
click at [540, 7] on html "Thank you for showing interest. Our team will call you shortly. Close tnshoppe.…" at bounding box center [270, 31] width 540 height 239
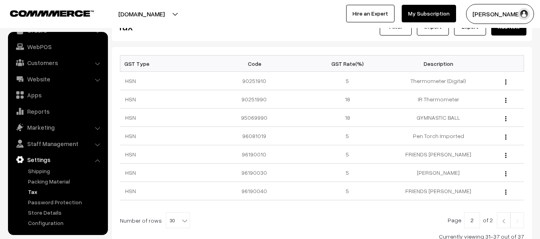
scroll to position [0, 0]
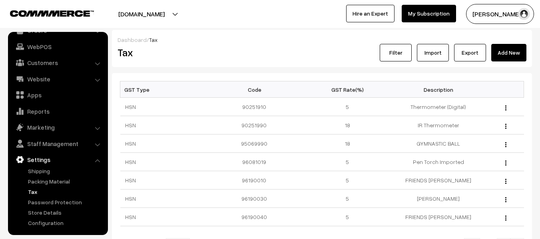
click at [430, 18] on link "My Subscription" at bounding box center [429, 14] width 54 height 18
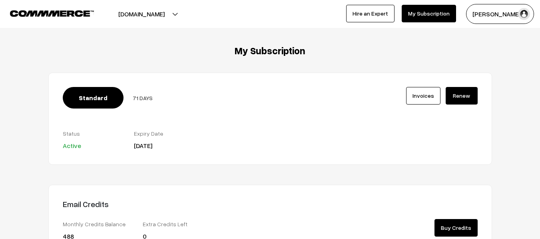
scroll to position [5, 0]
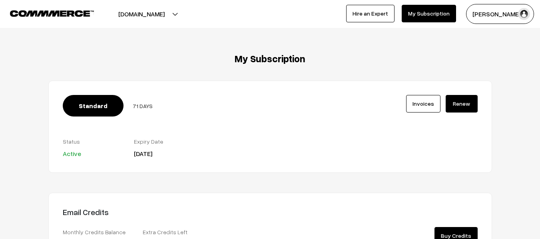
click at [457, 105] on link "Renew" at bounding box center [462, 104] width 32 height 18
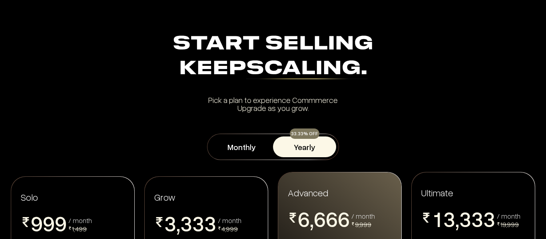
click at [295, 147] on button "Yearly" at bounding box center [304, 147] width 63 height 21
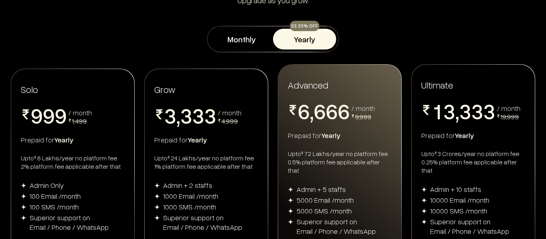
scroll to position [120, 0]
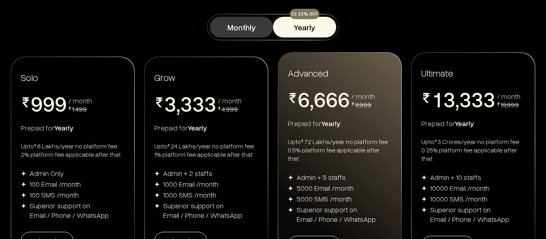
click at [243, 27] on button "Monthly" at bounding box center [241, 27] width 63 height 21
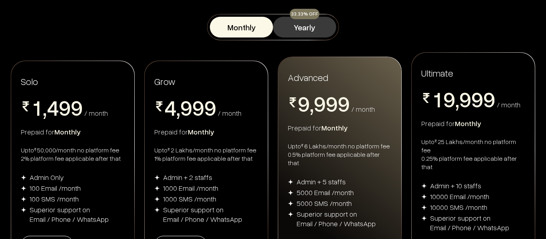
click at [305, 28] on button "Yearly" at bounding box center [304, 27] width 63 height 21
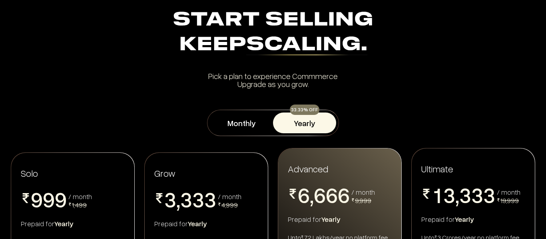
scroll to position [0, 0]
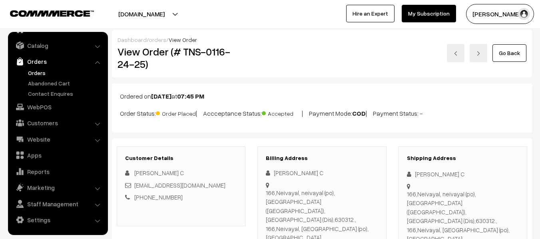
click at [427, 16] on link "My Subscription" at bounding box center [429, 14] width 54 height 18
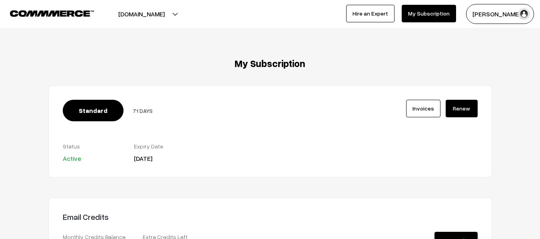
click at [418, 110] on link "Invoices" at bounding box center [423, 109] width 34 height 18
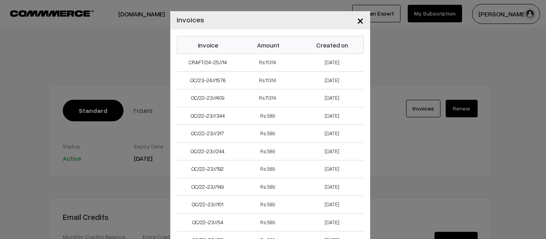
click at [357, 19] on span "×" at bounding box center [360, 20] width 7 height 15
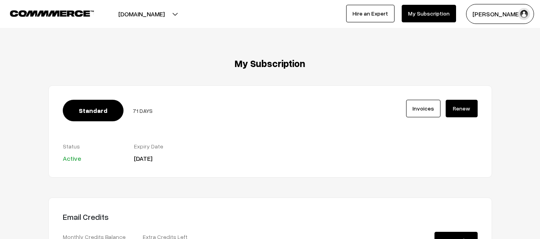
click at [73, 160] on span "Active" at bounding box center [72, 159] width 18 height 8
click at [419, 106] on link "Invoices" at bounding box center [423, 109] width 34 height 18
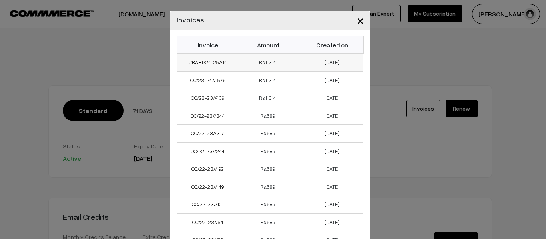
click at [323, 62] on td "Dec 13, 2024" at bounding box center [332, 63] width 62 height 18
click at [205, 59] on link "CRAFT/24-25//14" at bounding box center [208, 62] width 38 height 6
click at [358, 20] on span "×" at bounding box center [360, 20] width 7 height 15
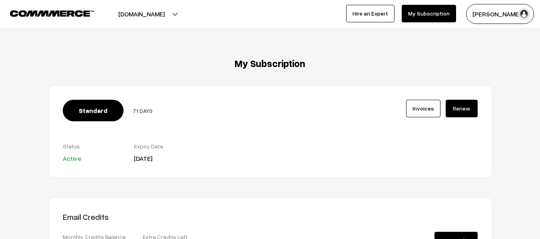
click at [522, 15] on img "button" at bounding box center [524, 14] width 12 height 12
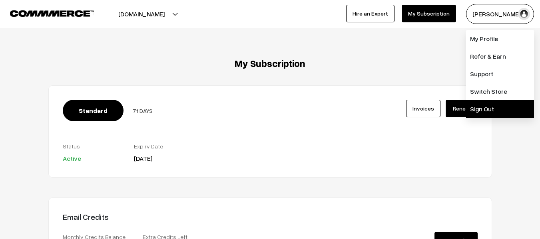
click at [480, 105] on link "Sign Out" at bounding box center [500, 109] width 68 height 18
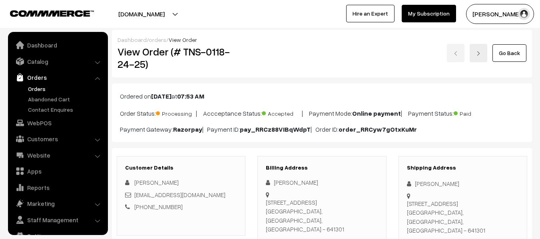
scroll to position [16, 0]
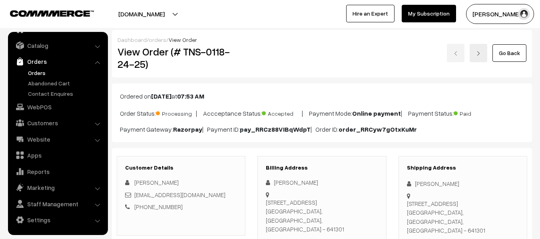
click at [510, 16] on button "RAJAGOPAL NATA…" at bounding box center [500, 14] width 68 height 20
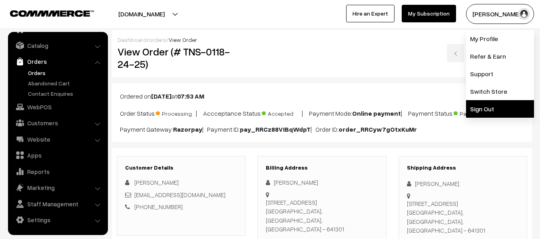
click at [479, 111] on link "Sign Out" at bounding box center [500, 109] width 68 height 18
